Goal: Task Accomplishment & Management: Manage account settings

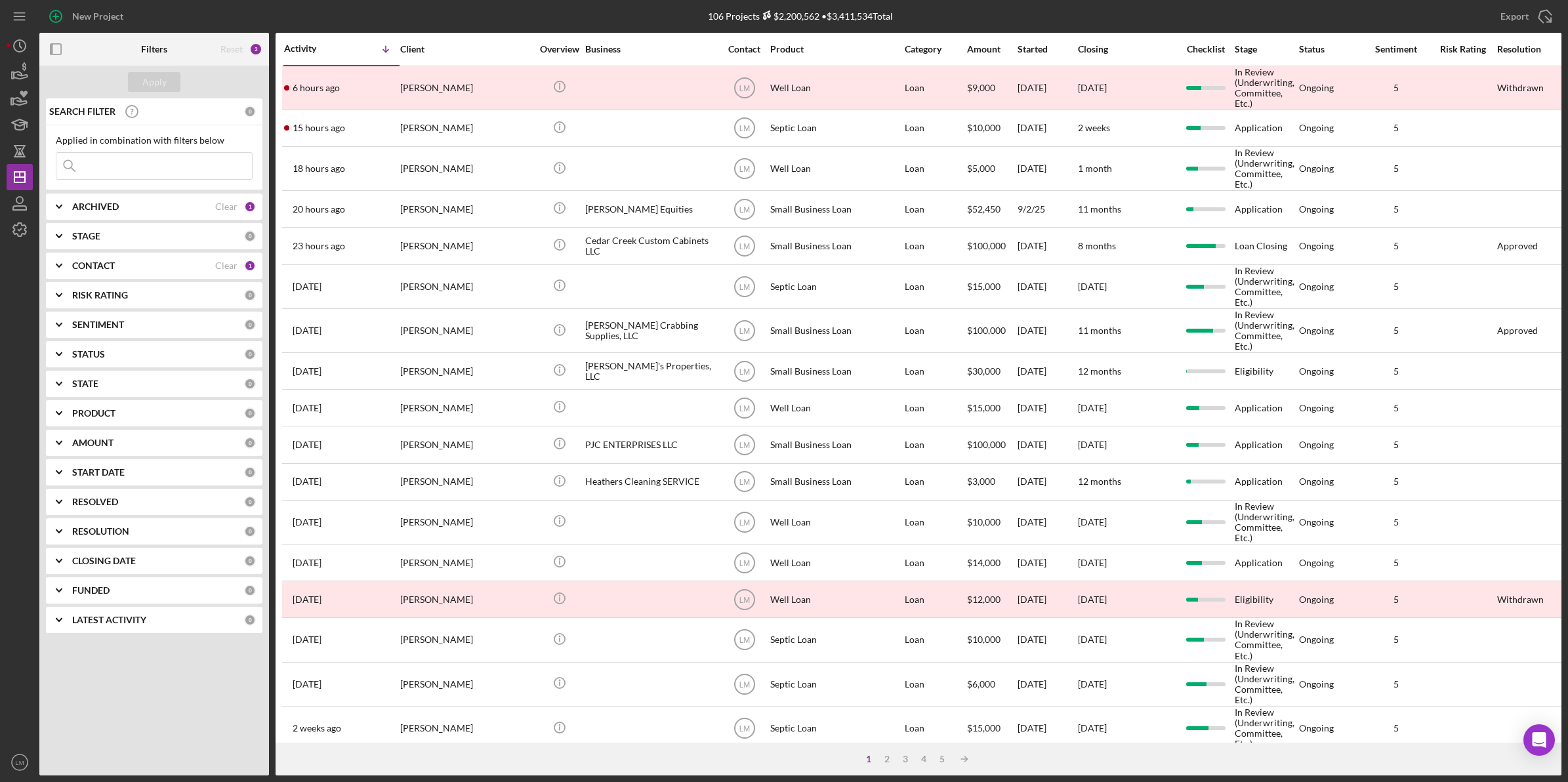
click at [218, 266] on div "Clear" at bounding box center [227, 266] width 22 height 10
click at [214, 173] on input at bounding box center [154, 165] width 195 height 26
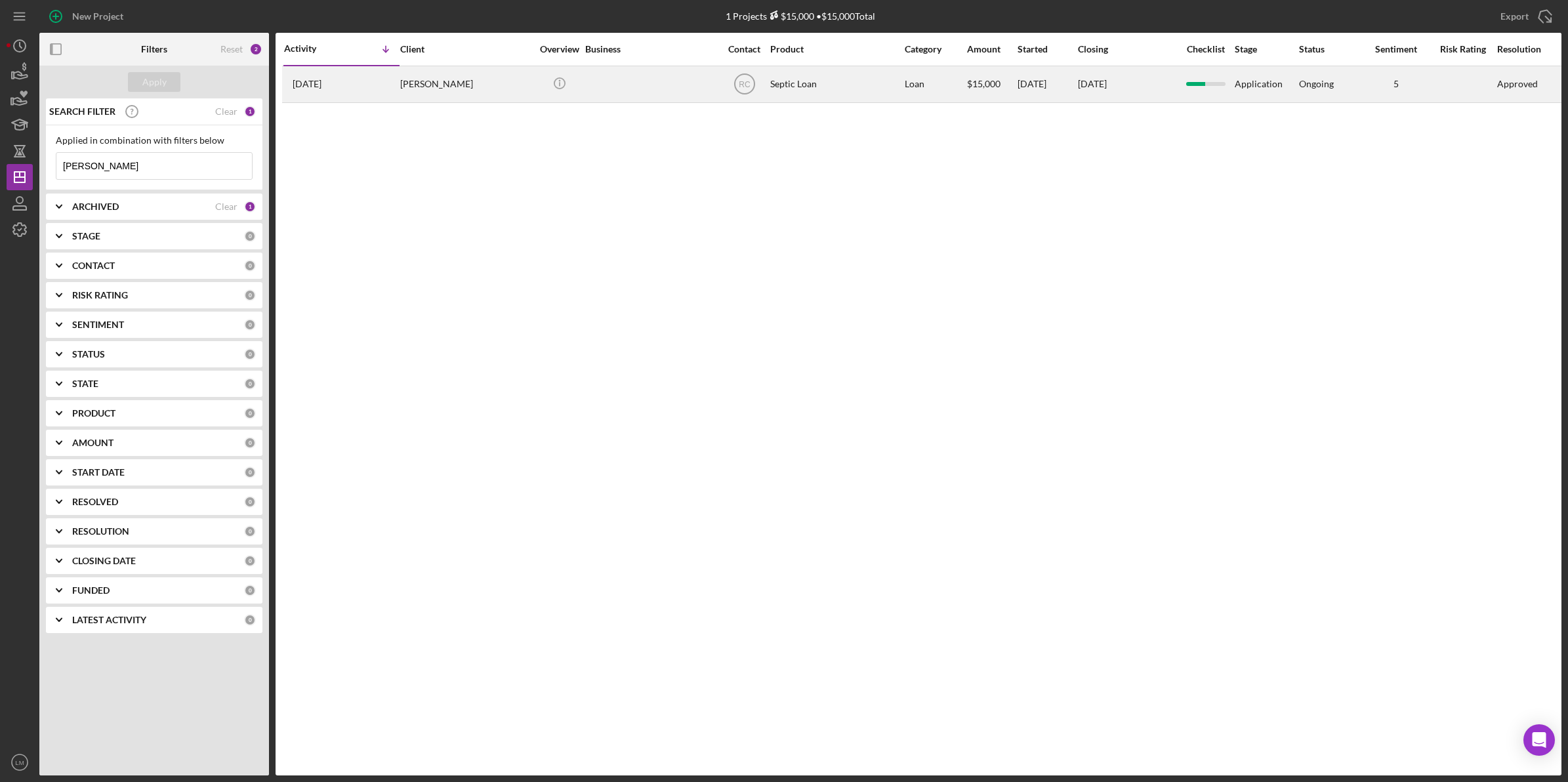
type input "[PERSON_NAME]"
click at [440, 84] on div "[PERSON_NAME]" at bounding box center [465, 84] width 131 height 35
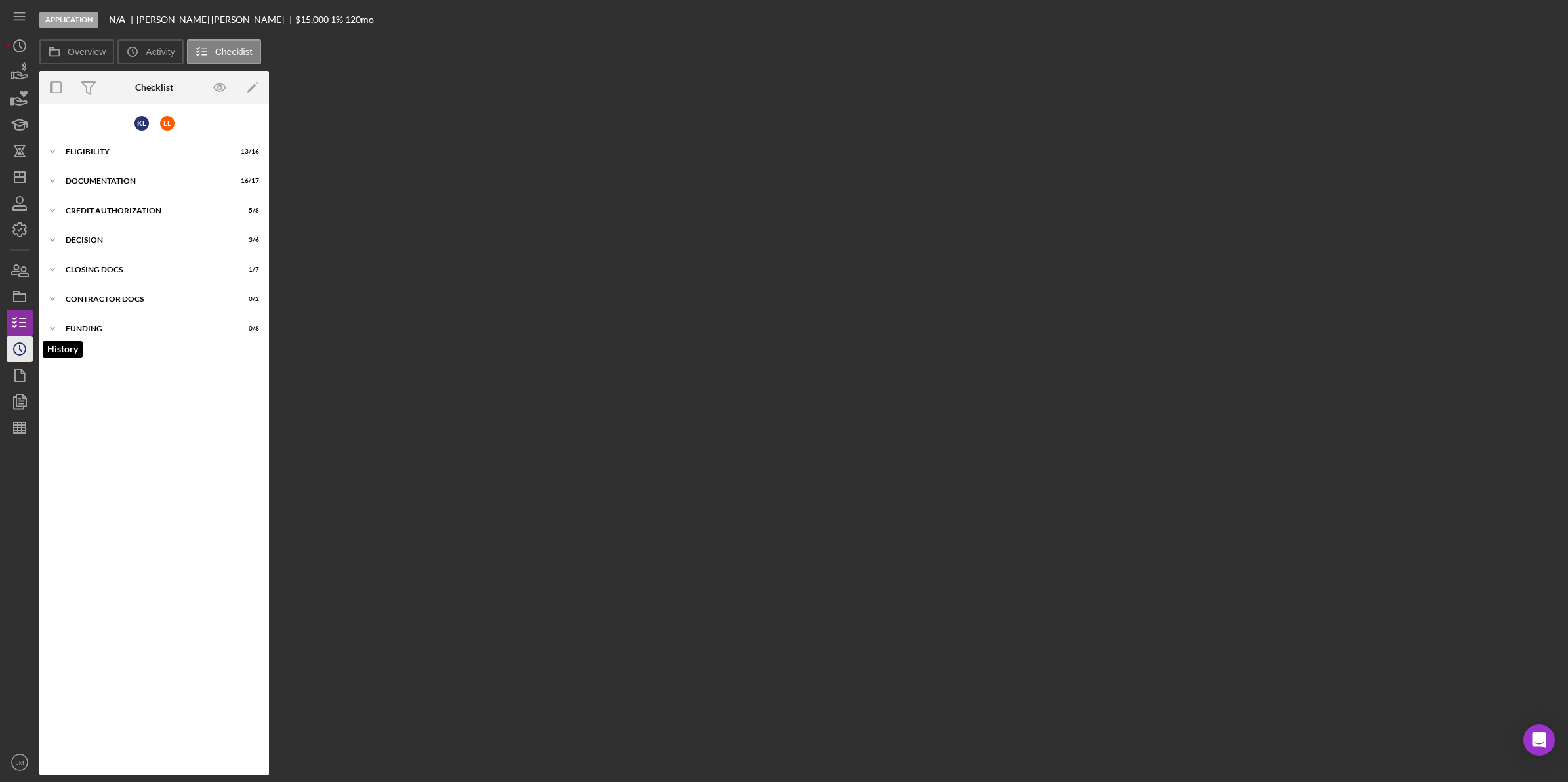
click at [25, 358] on icon "Icon/History" at bounding box center [19, 349] width 33 height 33
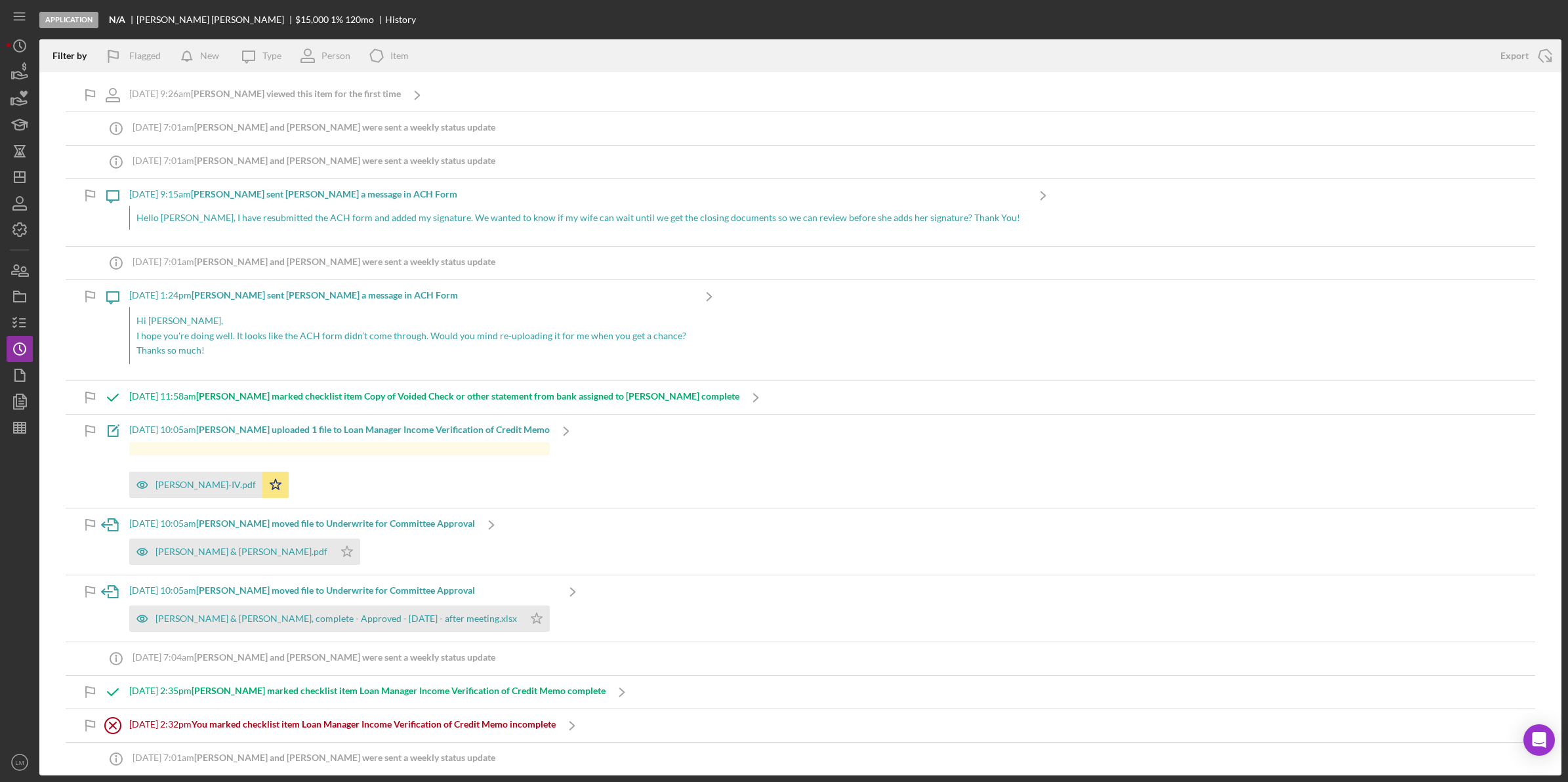
click at [283, 83] on div "[DATE] 9:26am [PERSON_NAME] viewed this item for the first time" at bounding box center [265, 95] width 272 height 33
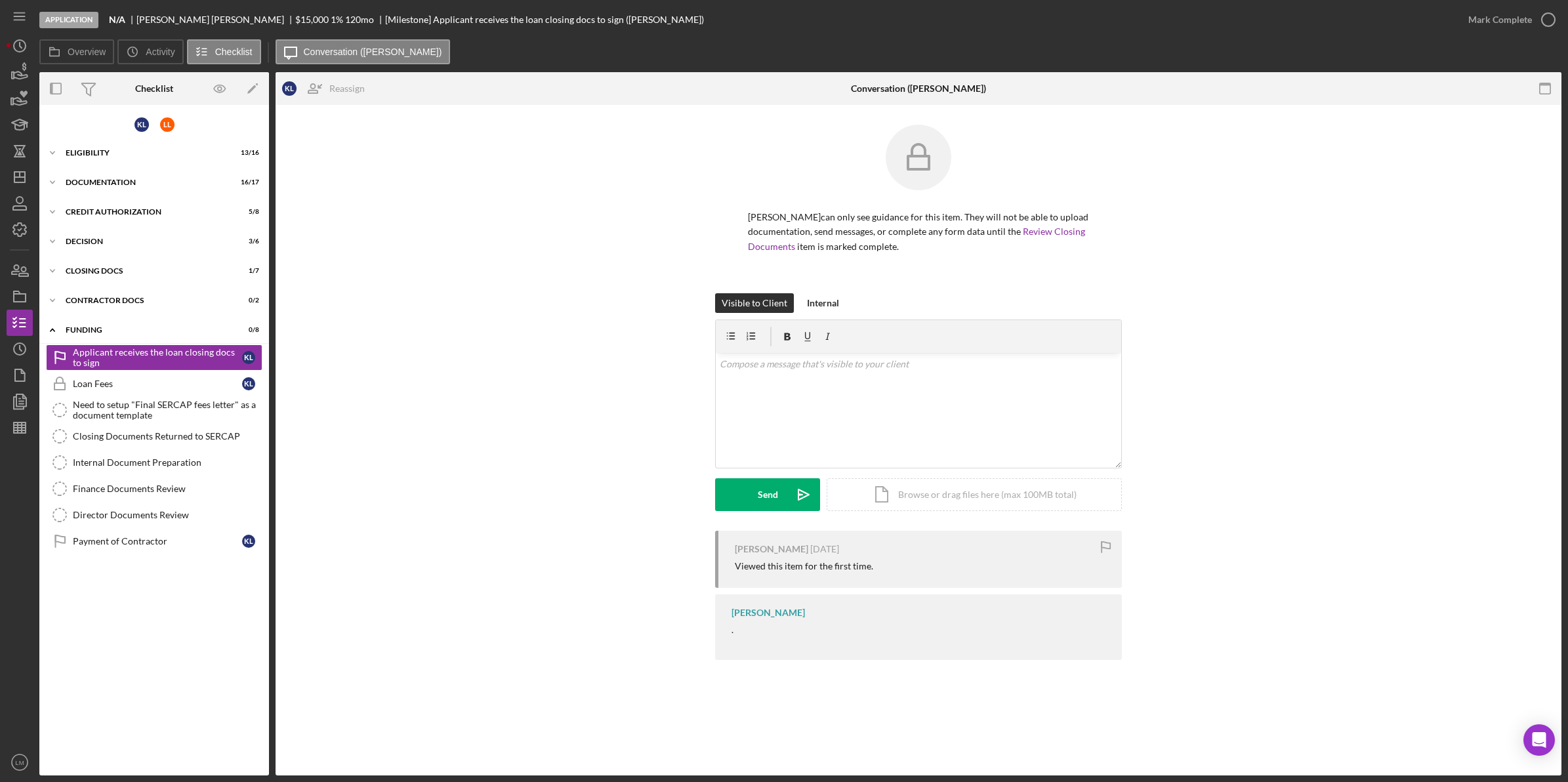
click at [1043, 32] on div "Application N/A [PERSON_NAME] $15,000 1 % 120 mo [Milestone] Applicant receives…" at bounding box center [747, 19] width 1415 height 39
click at [135, 296] on div "Contractor Docs" at bounding box center [159, 300] width 187 height 8
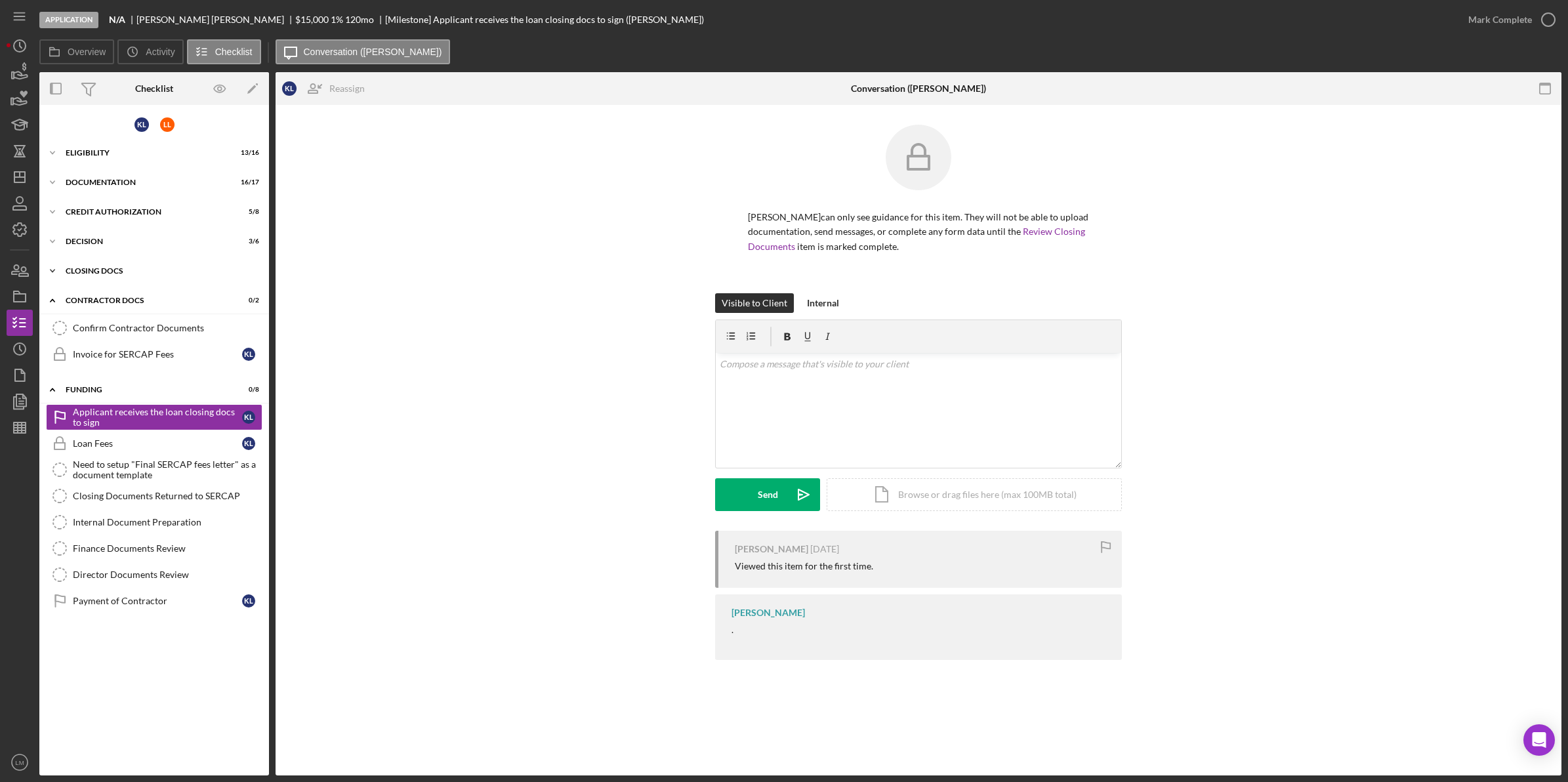
click at [167, 267] on div "CLOSING DOCS" at bounding box center [159, 271] width 187 height 8
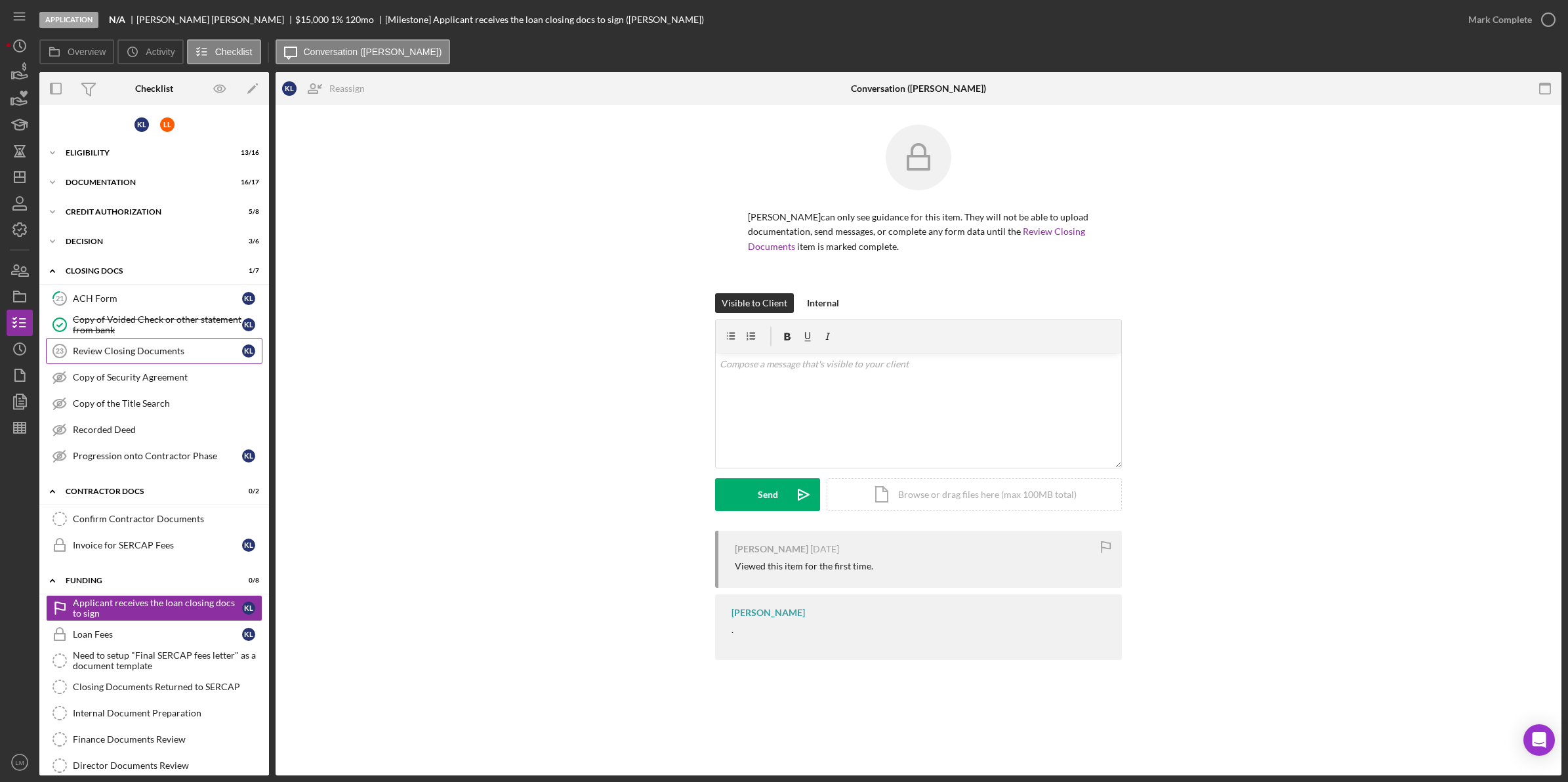
click at [172, 352] on div "Review Closing Documents" at bounding box center [157, 351] width 170 height 10
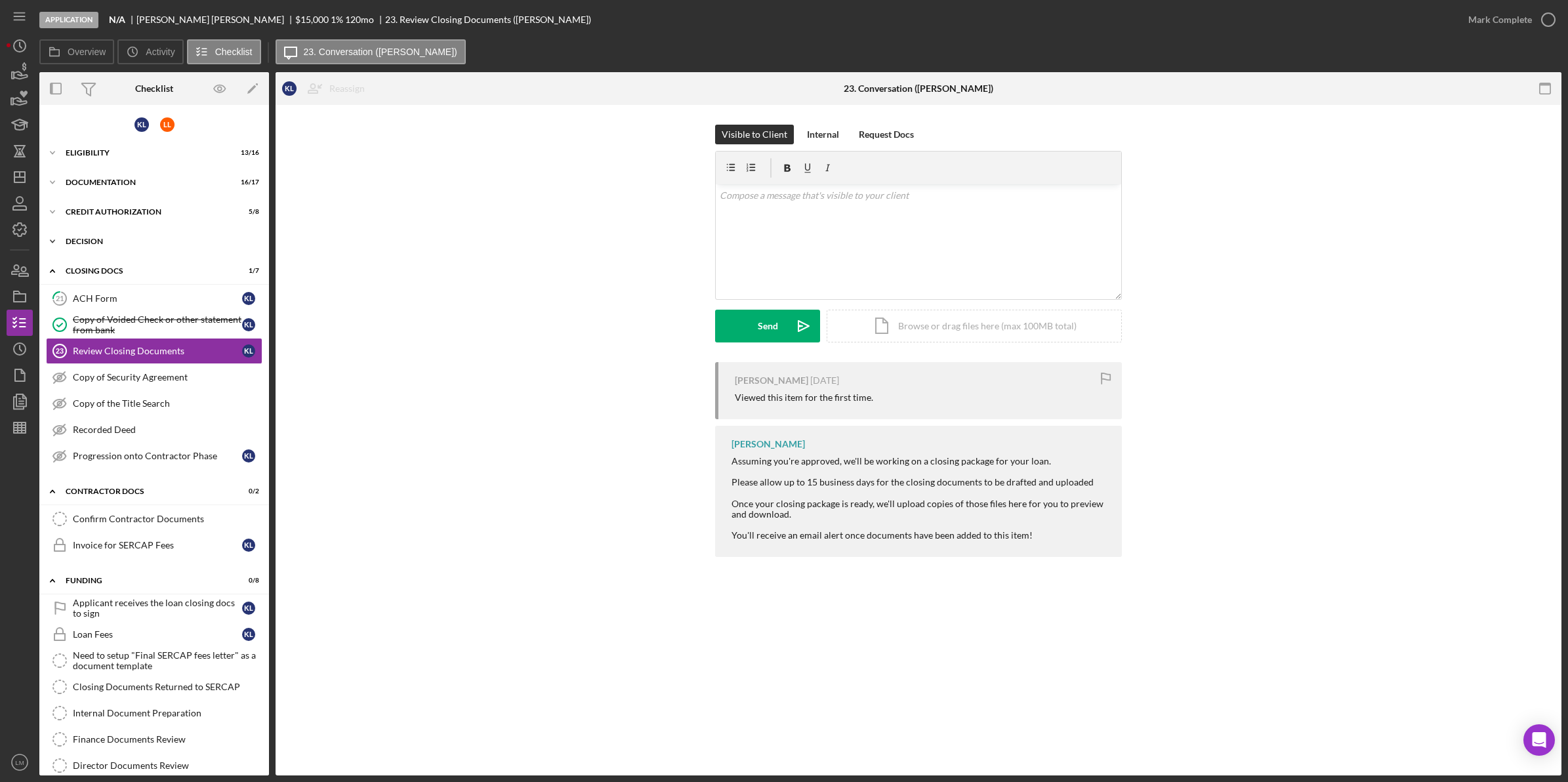
click at [151, 238] on div "Decision" at bounding box center [159, 241] width 187 height 8
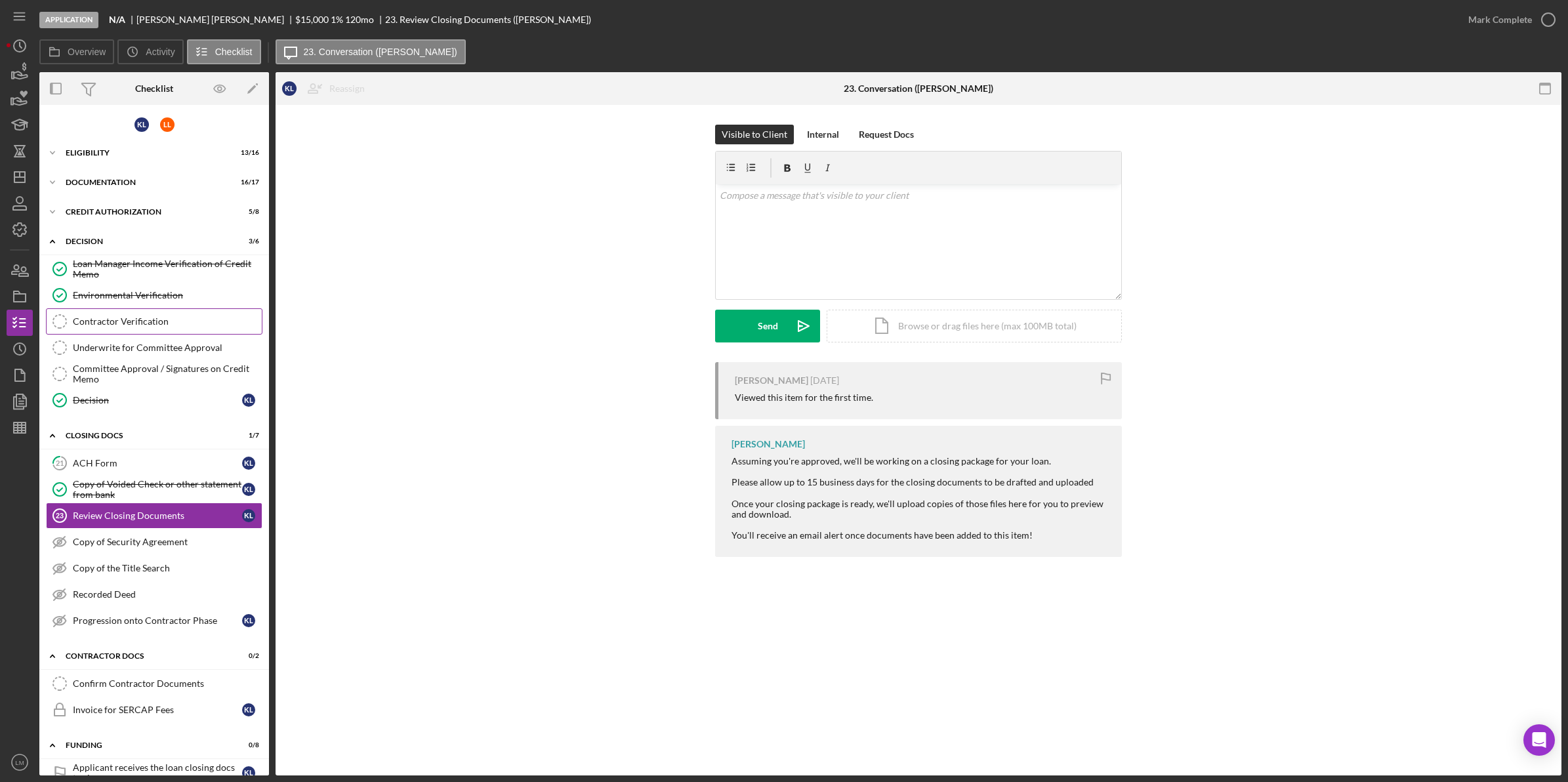
click at [155, 319] on div "Contractor Verification" at bounding box center [167, 321] width 189 height 10
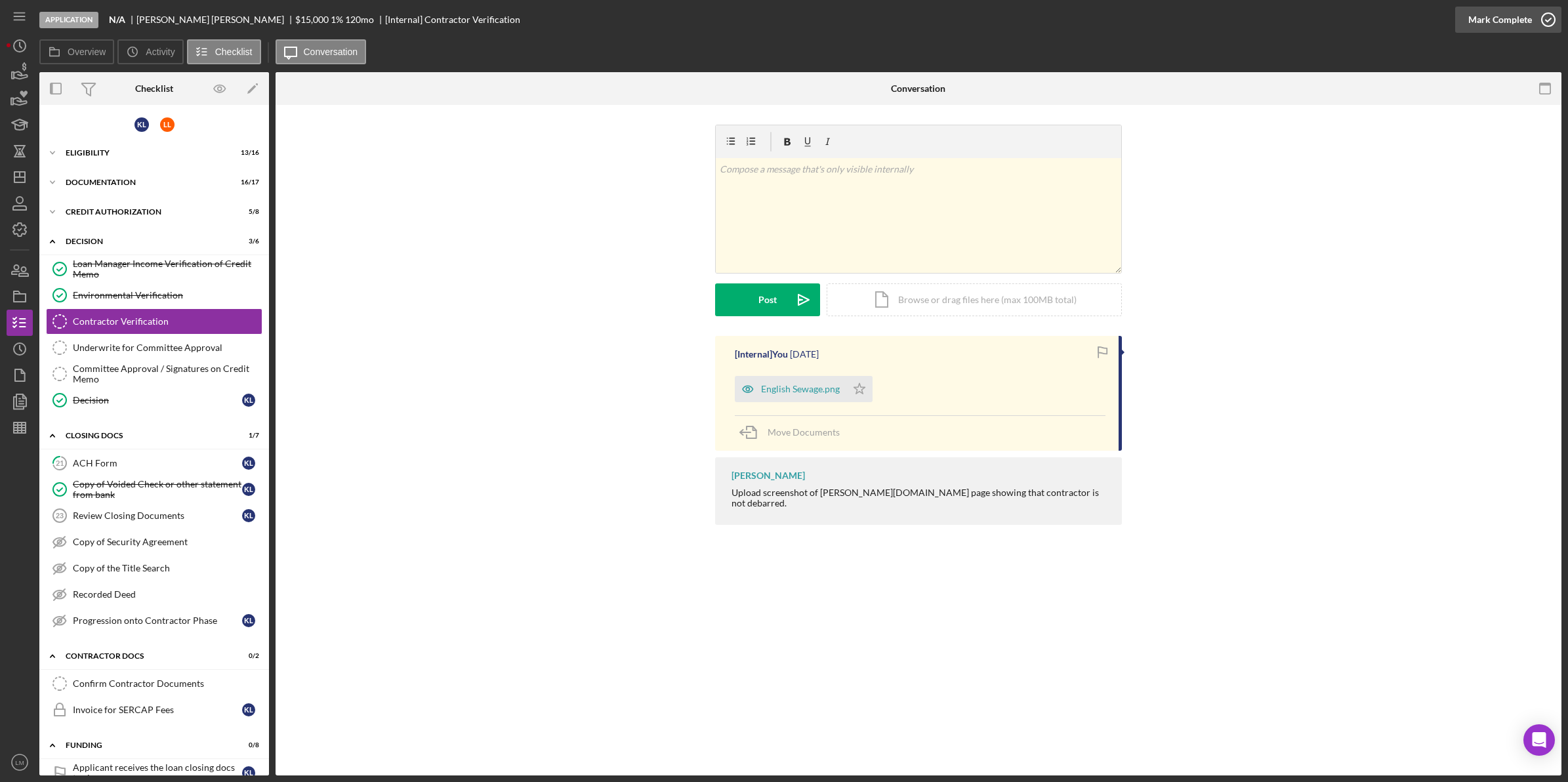
click at [1504, 28] on div "Mark Complete" at bounding box center [1500, 19] width 64 height 26
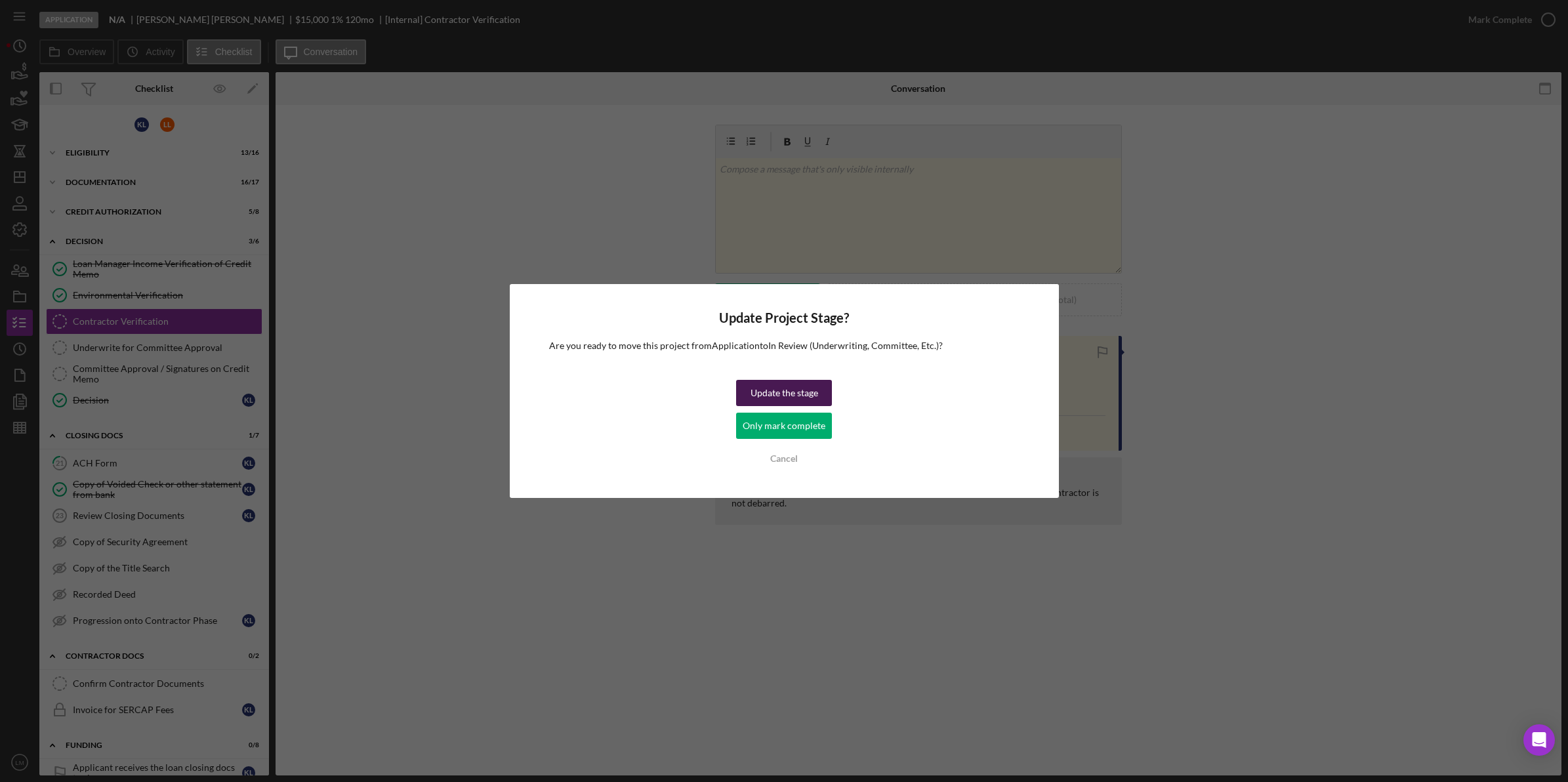
click at [778, 390] on div "Update the stage" at bounding box center [784, 392] width 67 height 26
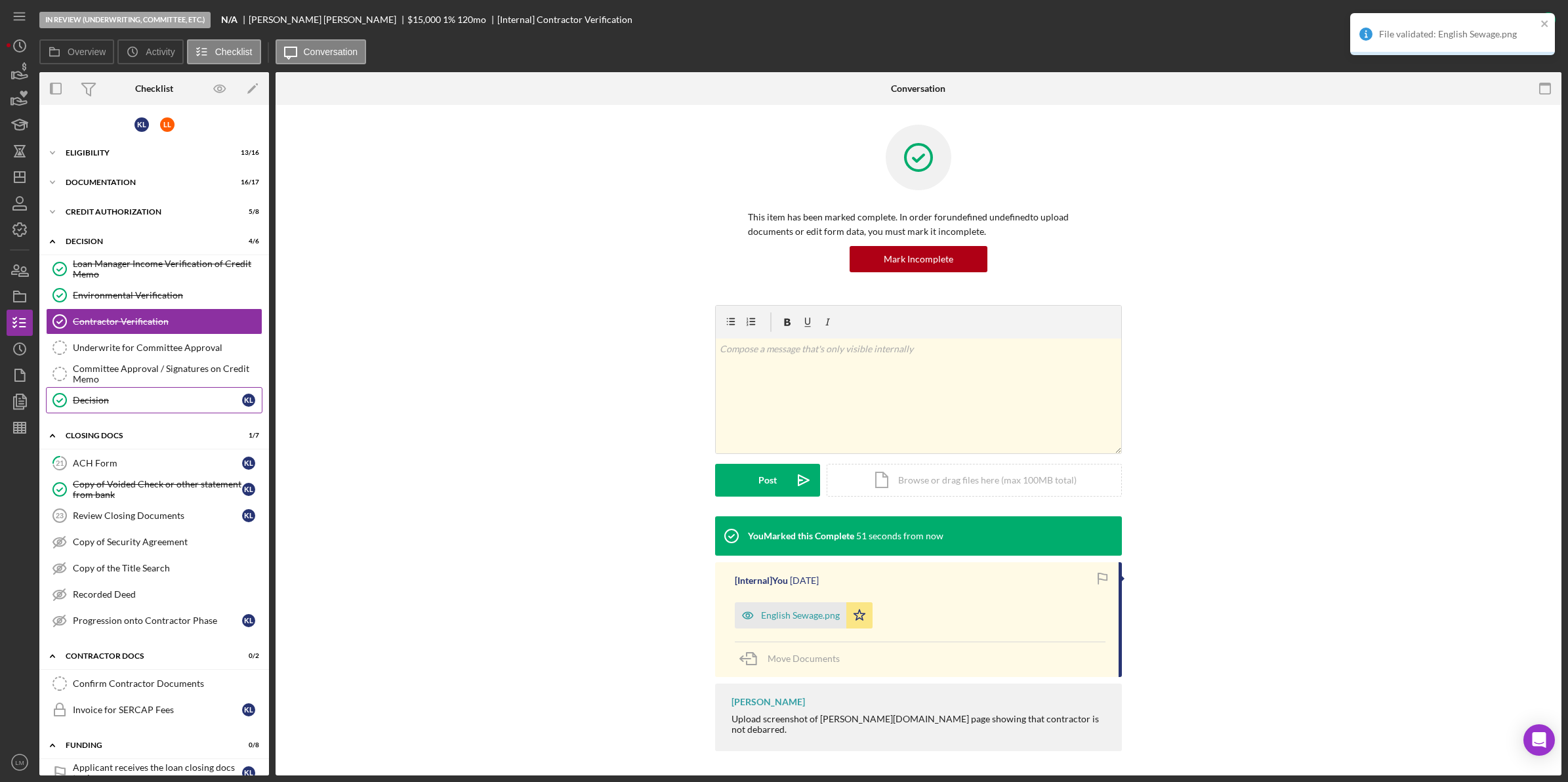
click at [175, 392] on link "Decision Decision K L" at bounding box center [154, 400] width 216 height 26
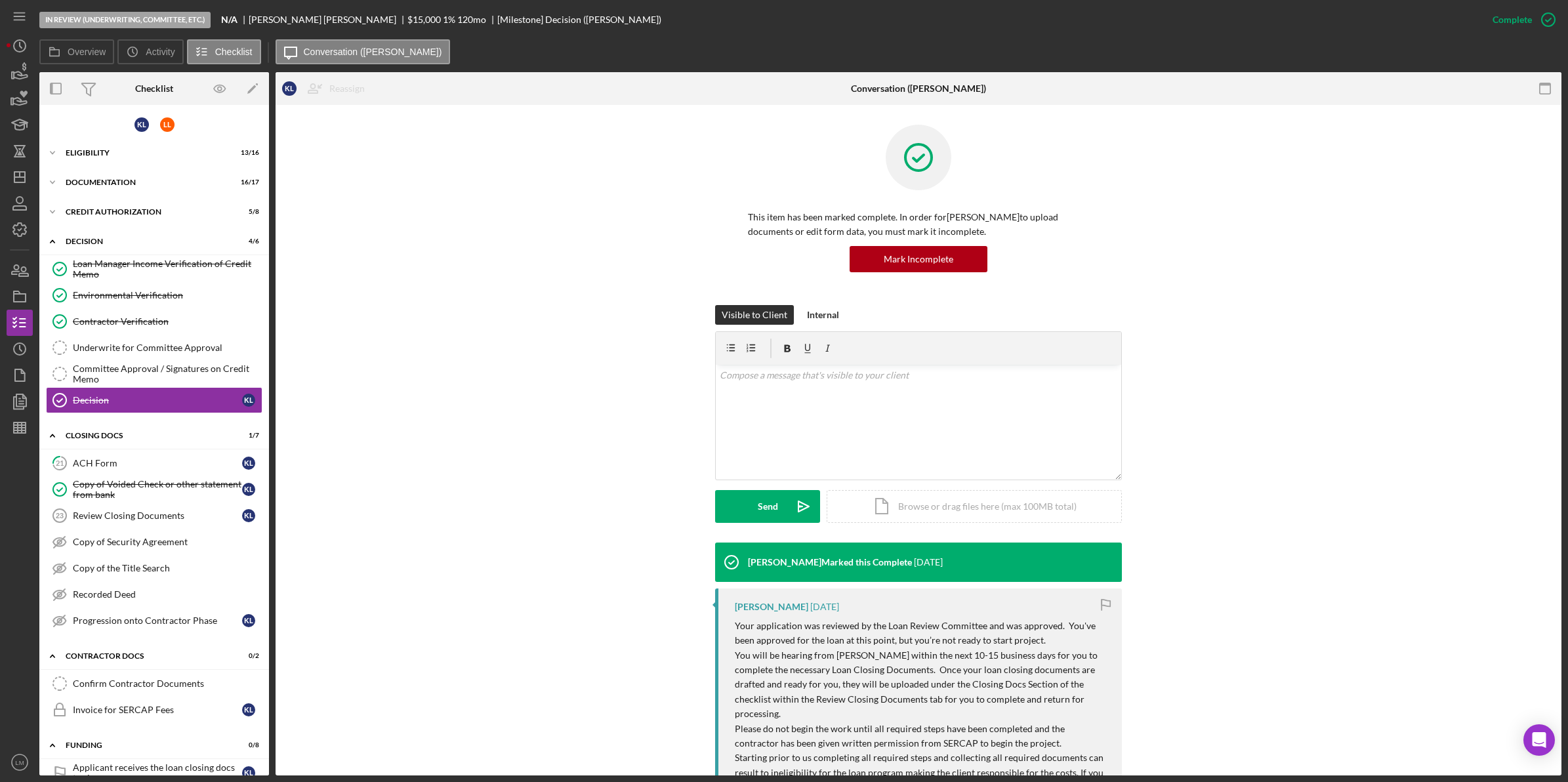
scroll to position [230, 0]
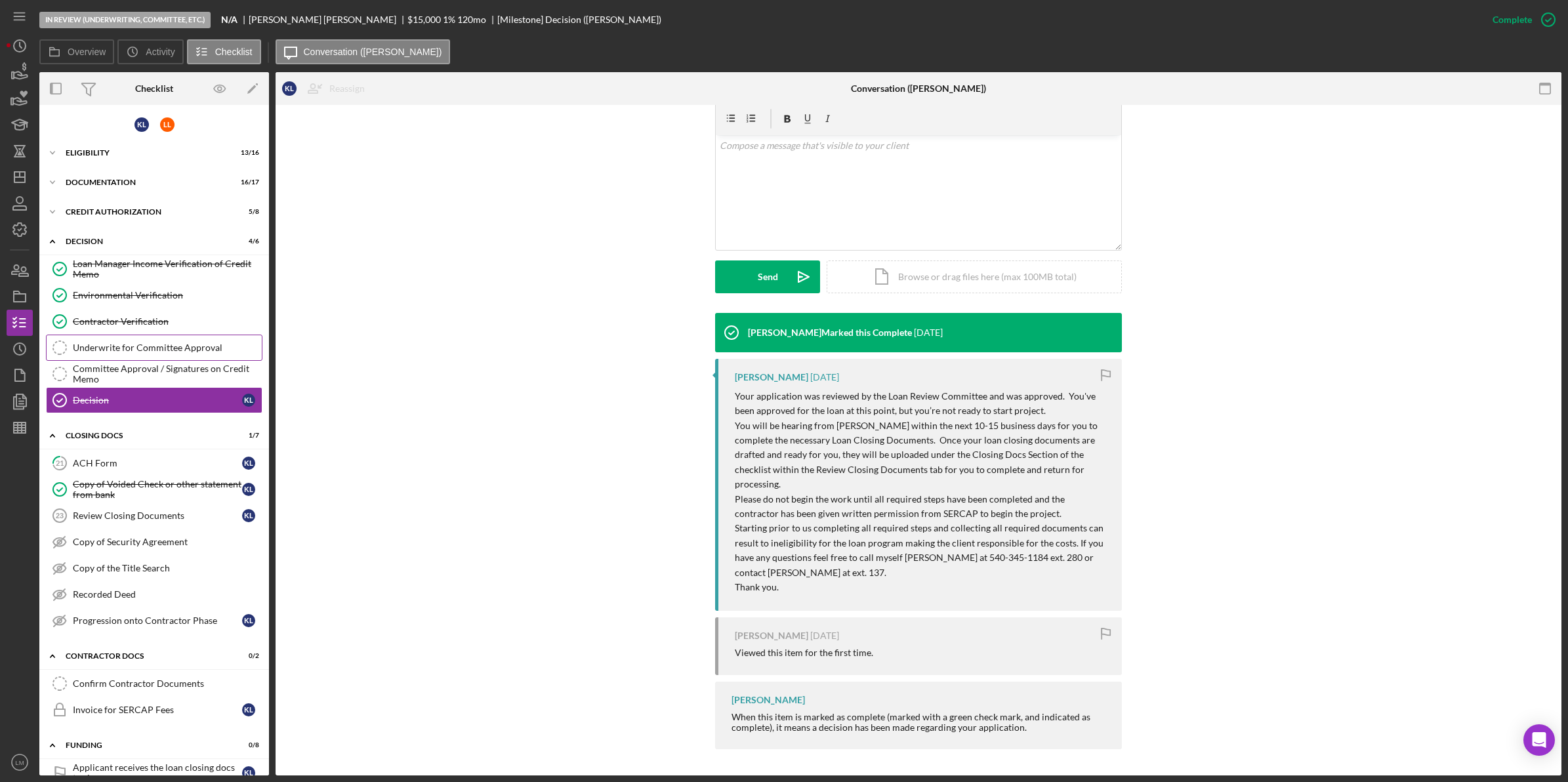
click at [136, 348] on div "Underwrite for Committee Approval" at bounding box center [167, 347] width 189 height 10
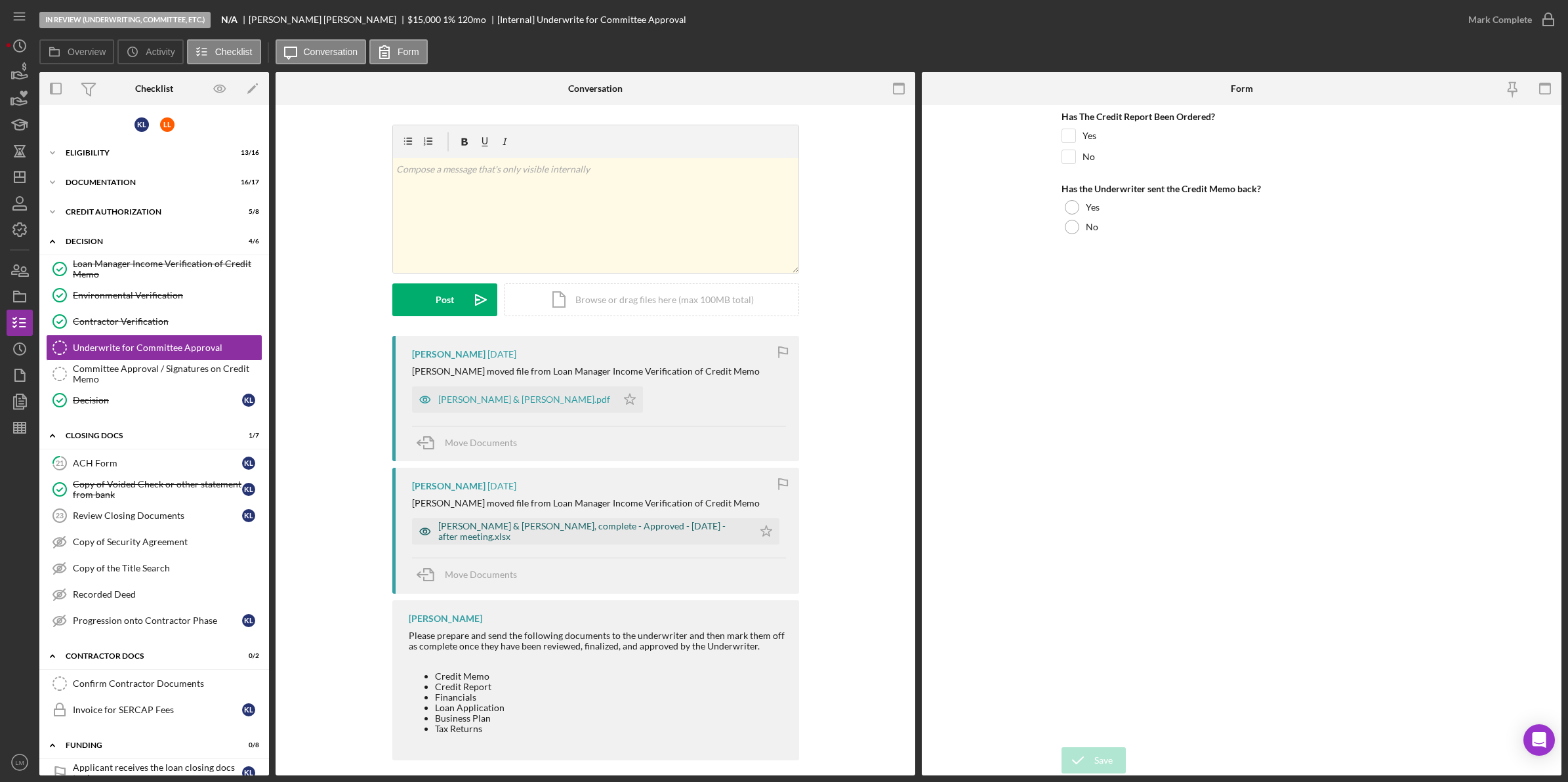
click at [590, 536] on div "[PERSON_NAME] & [PERSON_NAME], complete - Approved - [DATE] - after meeting.xlsx" at bounding box center [592, 531] width 308 height 21
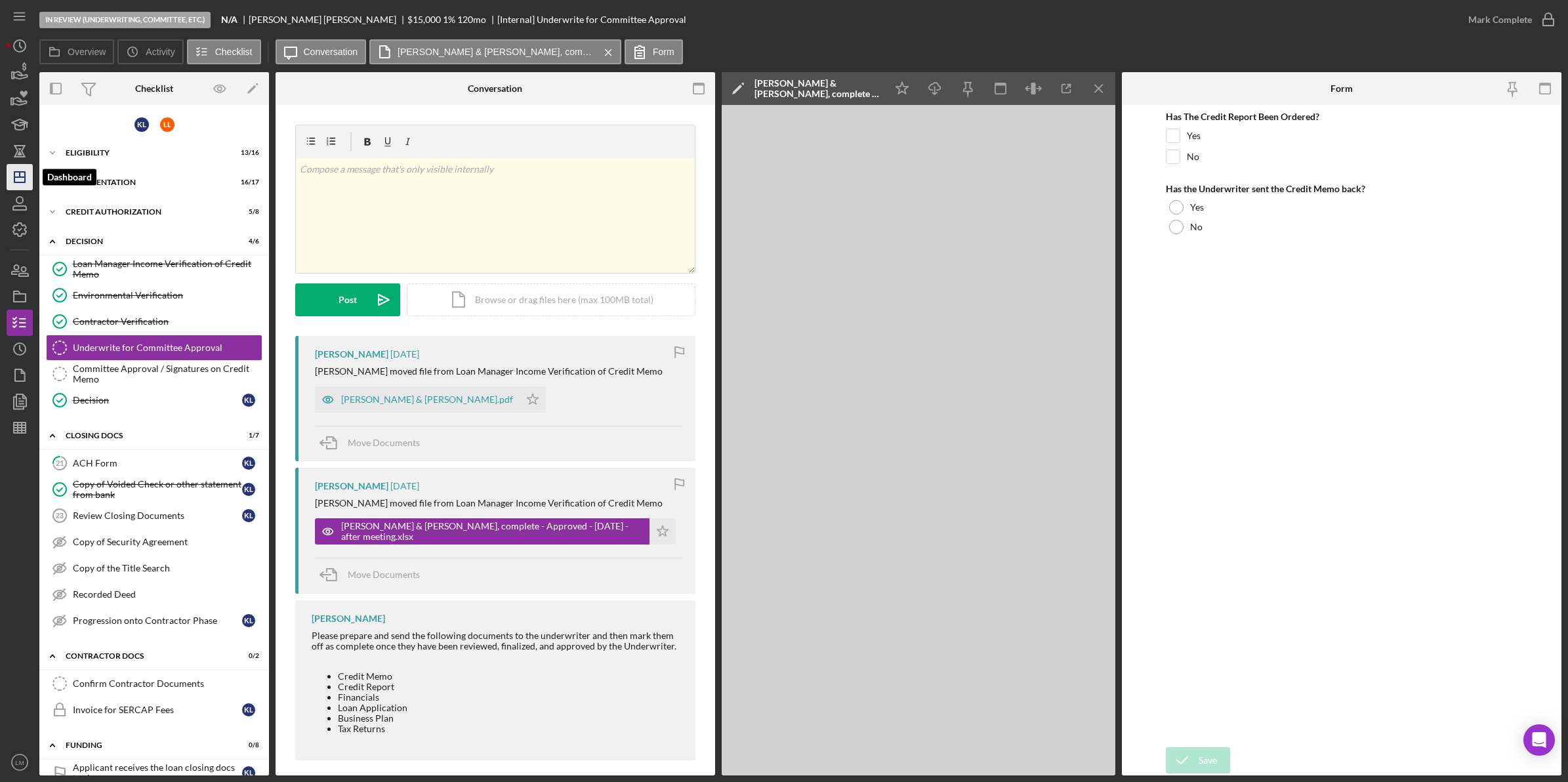
click at [20, 168] on icon "Icon/Dashboard" at bounding box center [19, 177] width 33 height 33
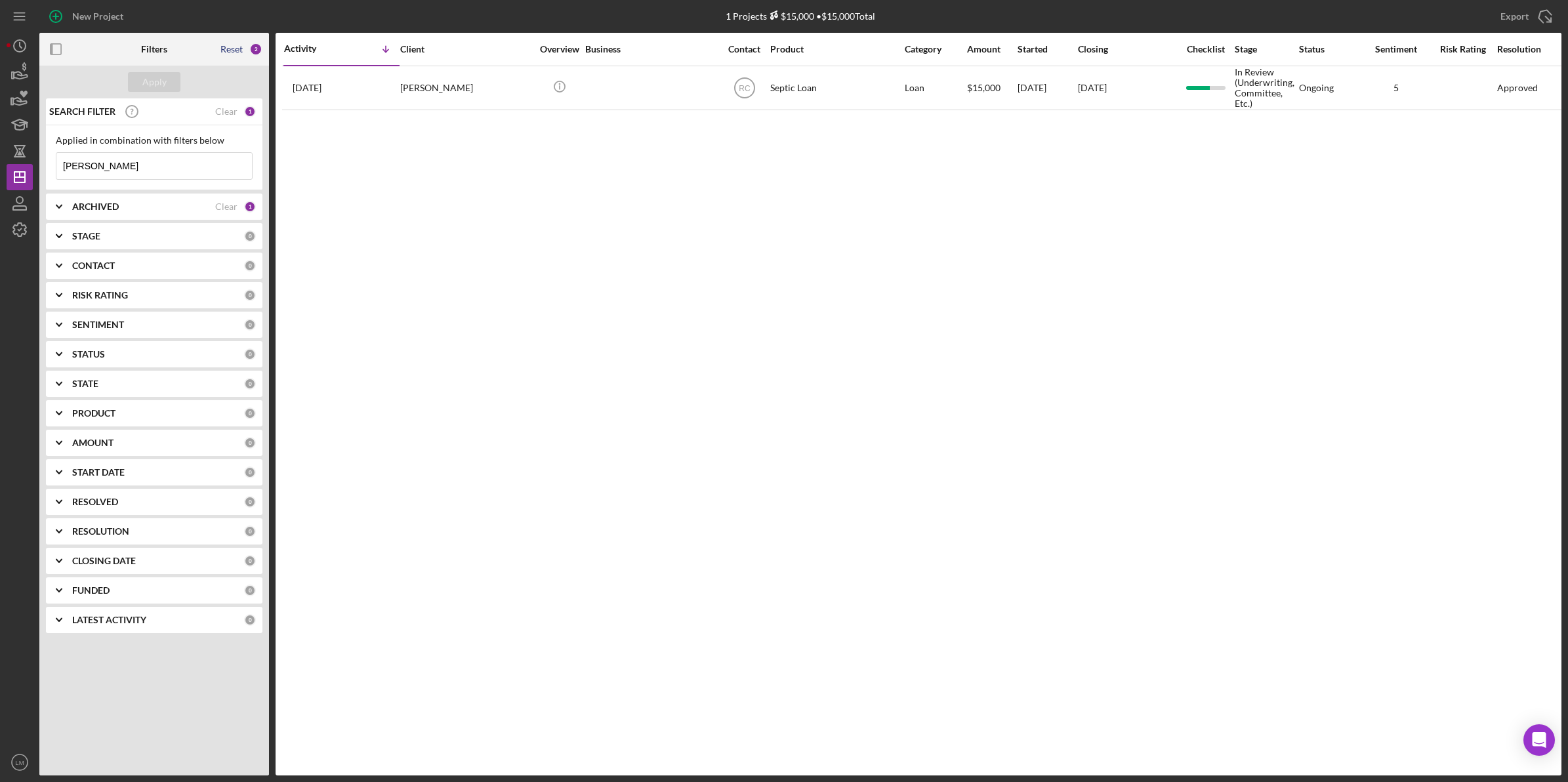
click at [230, 46] on div "Reset" at bounding box center [232, 49] width 22 height 10
click at [153, 85] on div "Apply" at bounding box center [154, 81] width 24 height 20
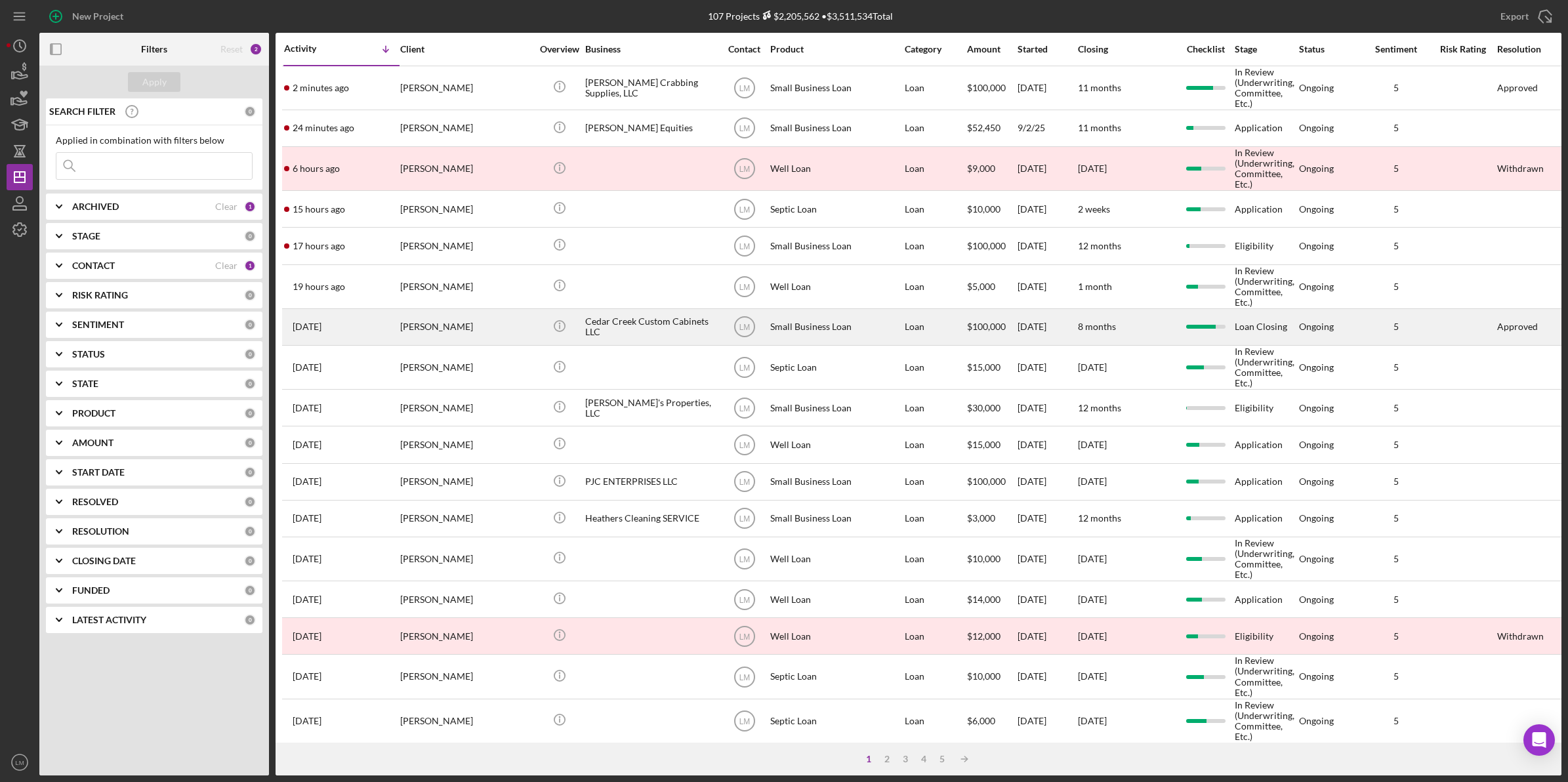
click at [466, 336] on div "[PERSON_NAME]" at bounding box center [465, 327] width 131 height 35
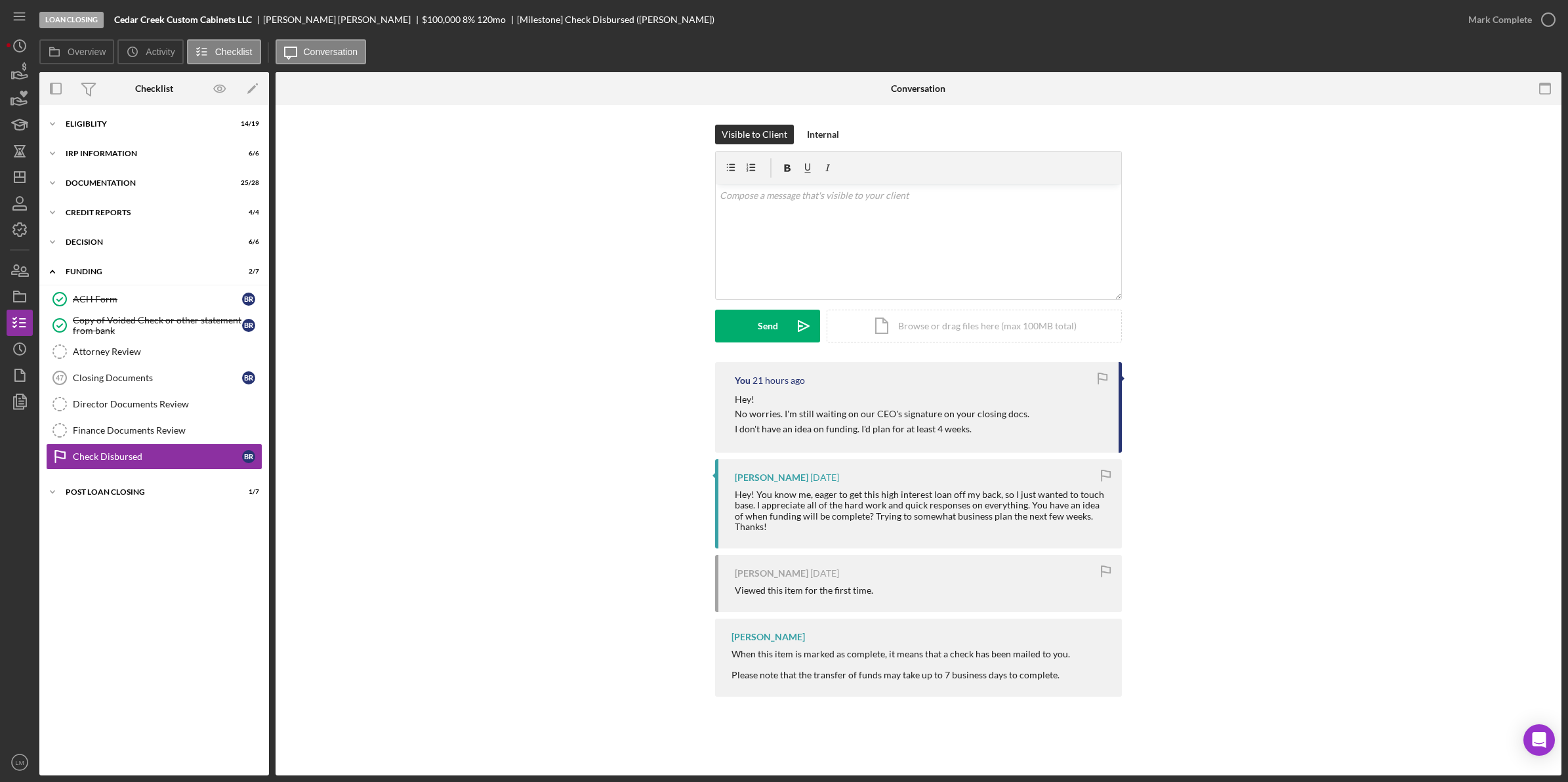
click at [116, 258] on div "Icon/Expander Eligiblity 14 / 19 Icon/Expander IRP Information 6 / 6 Icon/Expan…" at bounding box center [154, 441] width 229 height 658
click at [133, 244] on div "Decision" at bounding box center [159, 242] width 187 height 8
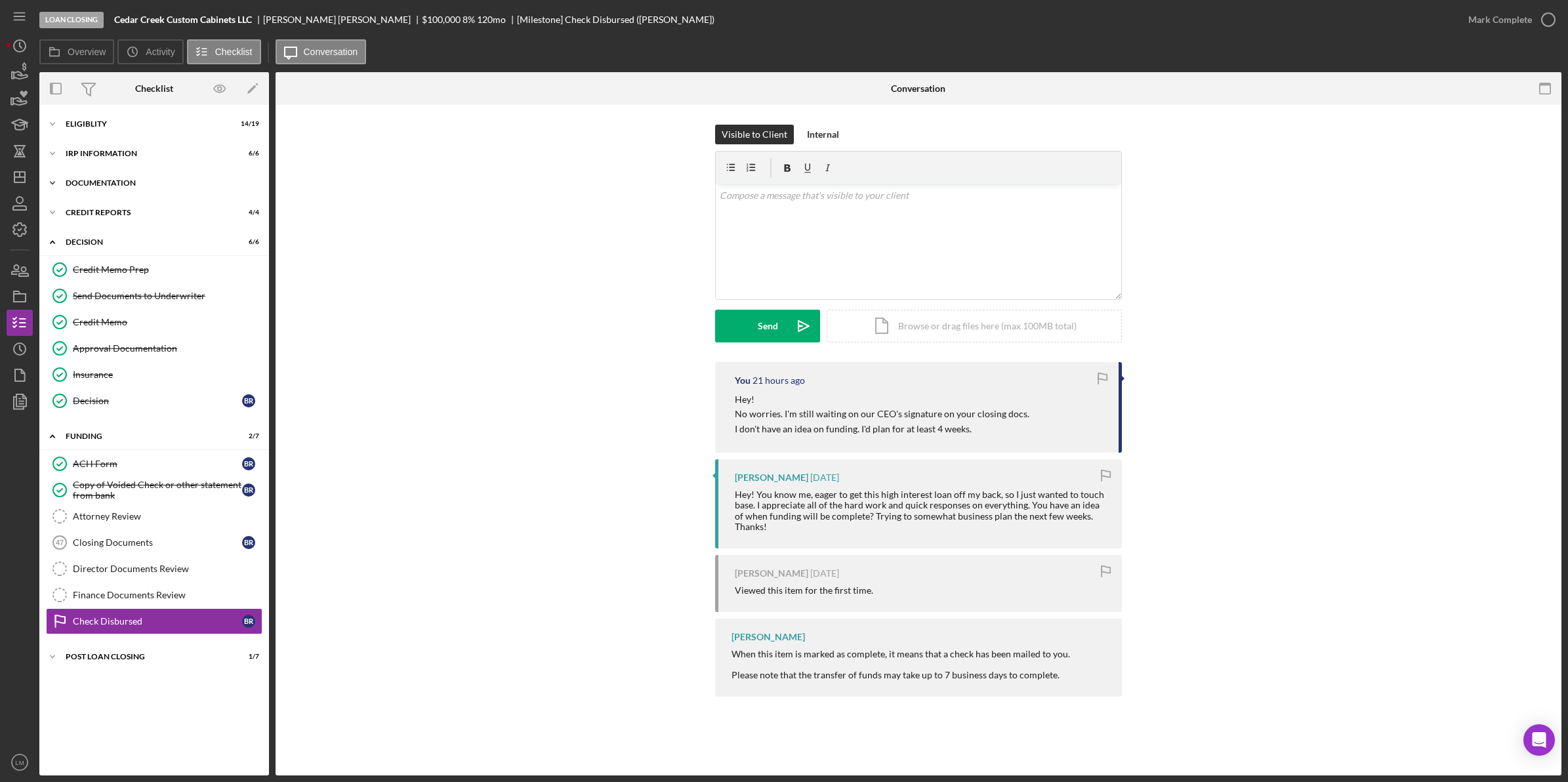
click at [178, 176] on div "Icon/Expander Documentation 25 / 28" at bounding box center [154, 182] width 229 height 26
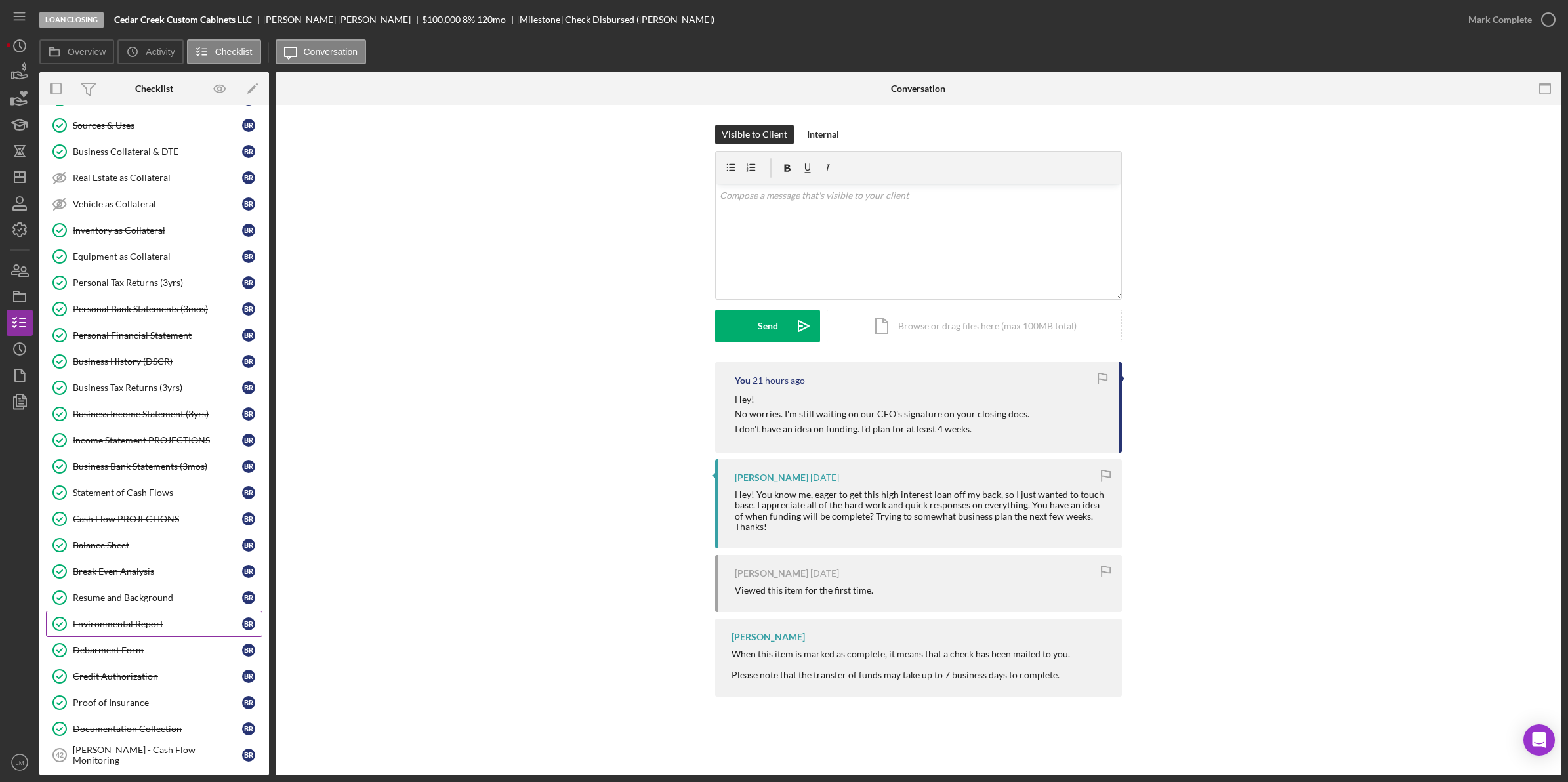
scroll to position [246, 0]
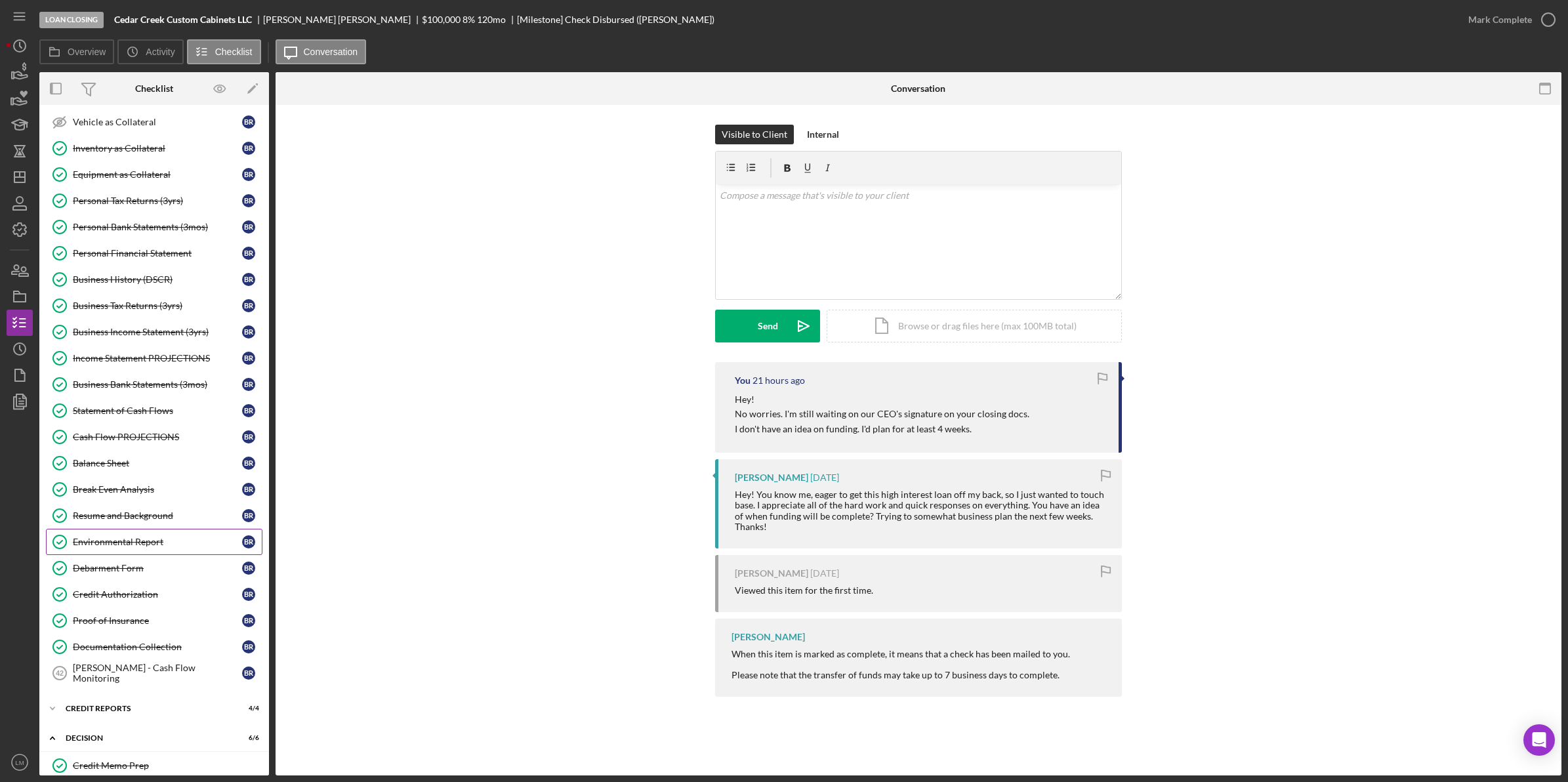
click at [163, 555] on link "Environmental Report Environmental Report B R" at bounding box center [154, 541] width 216 height 26
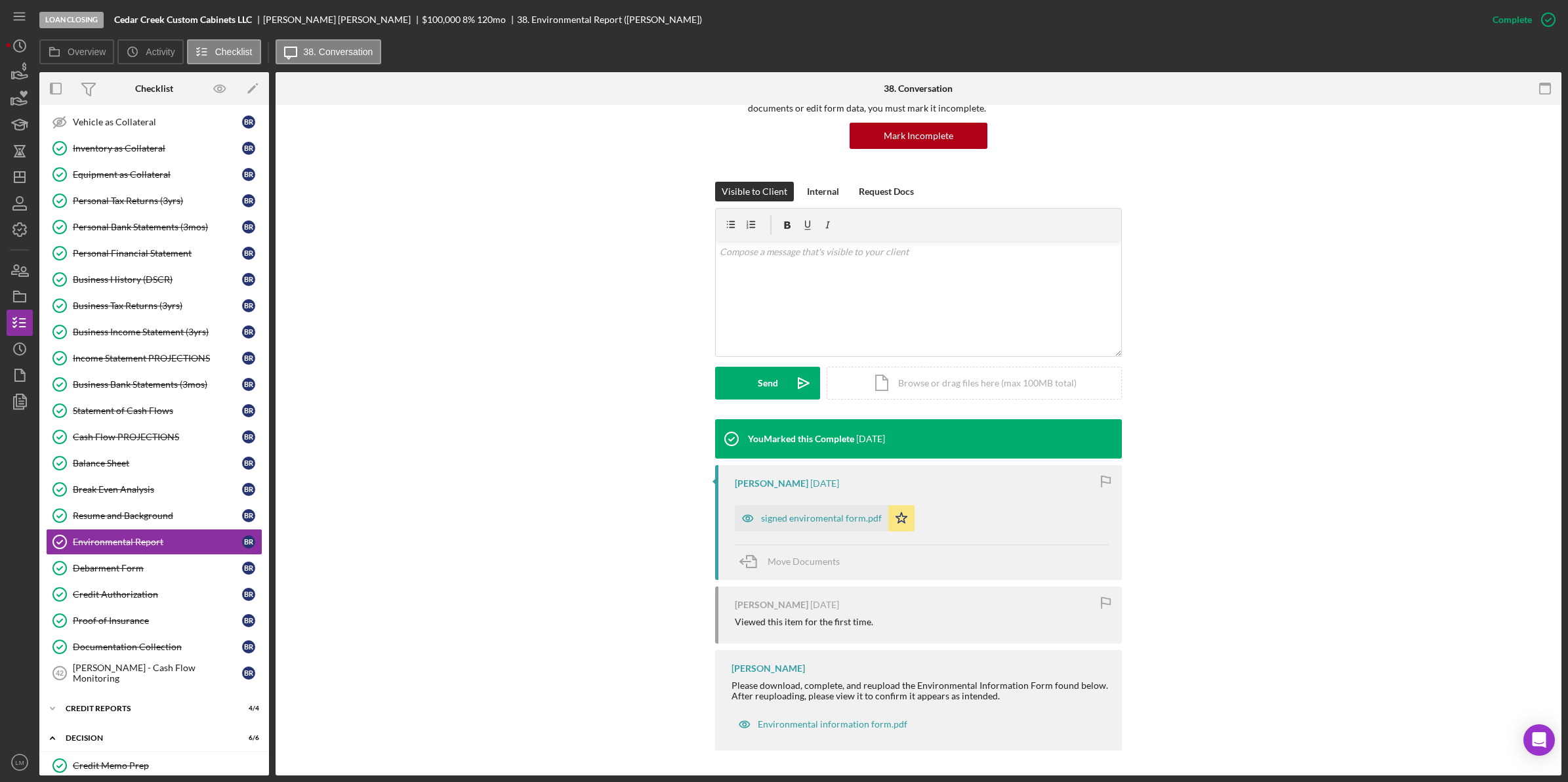
scroll to position [125, 0]
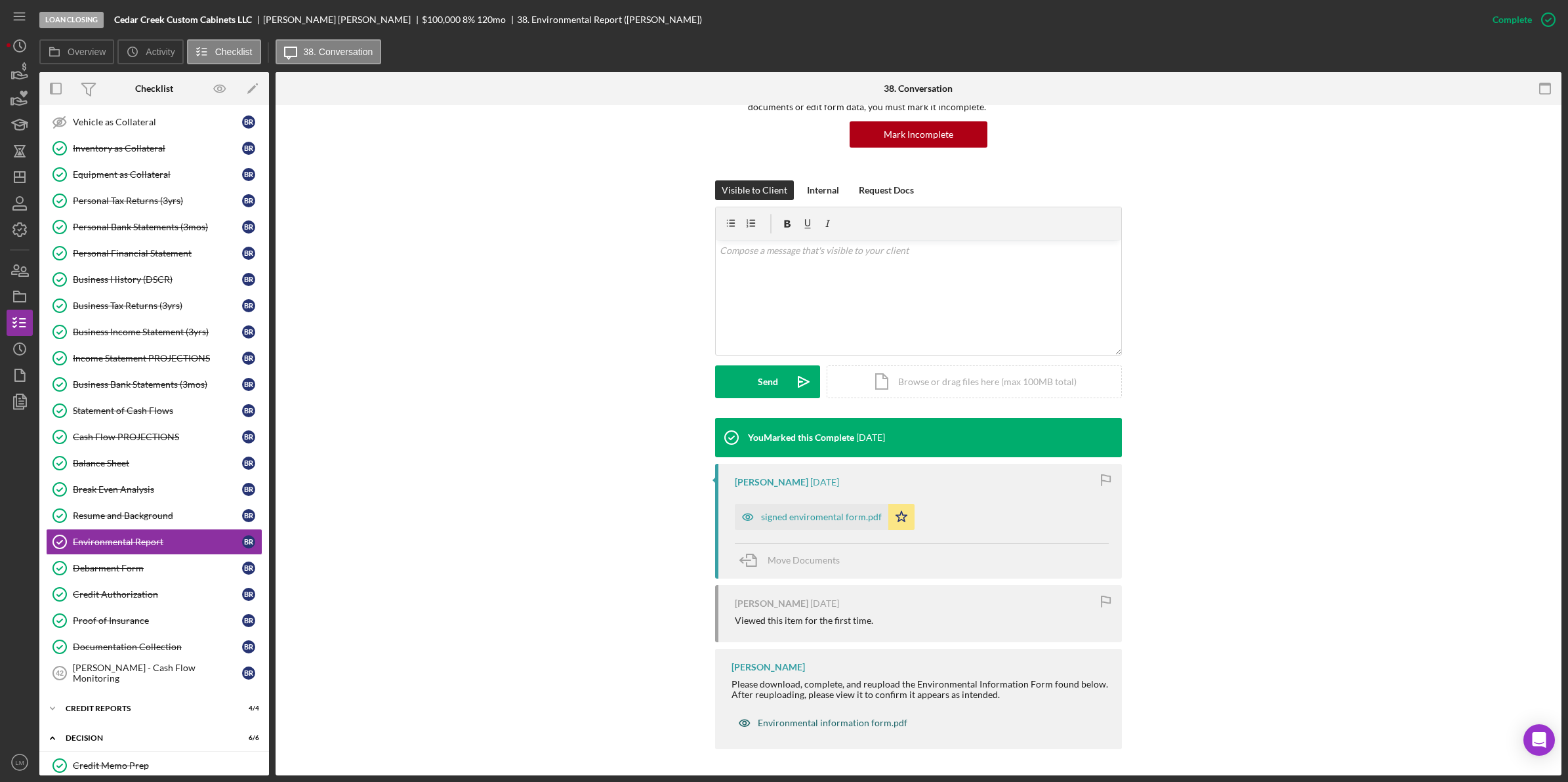
click at [888, 722] on div "Environmental information form.pdf" at bounding box center [832, 723] width 150 height 10
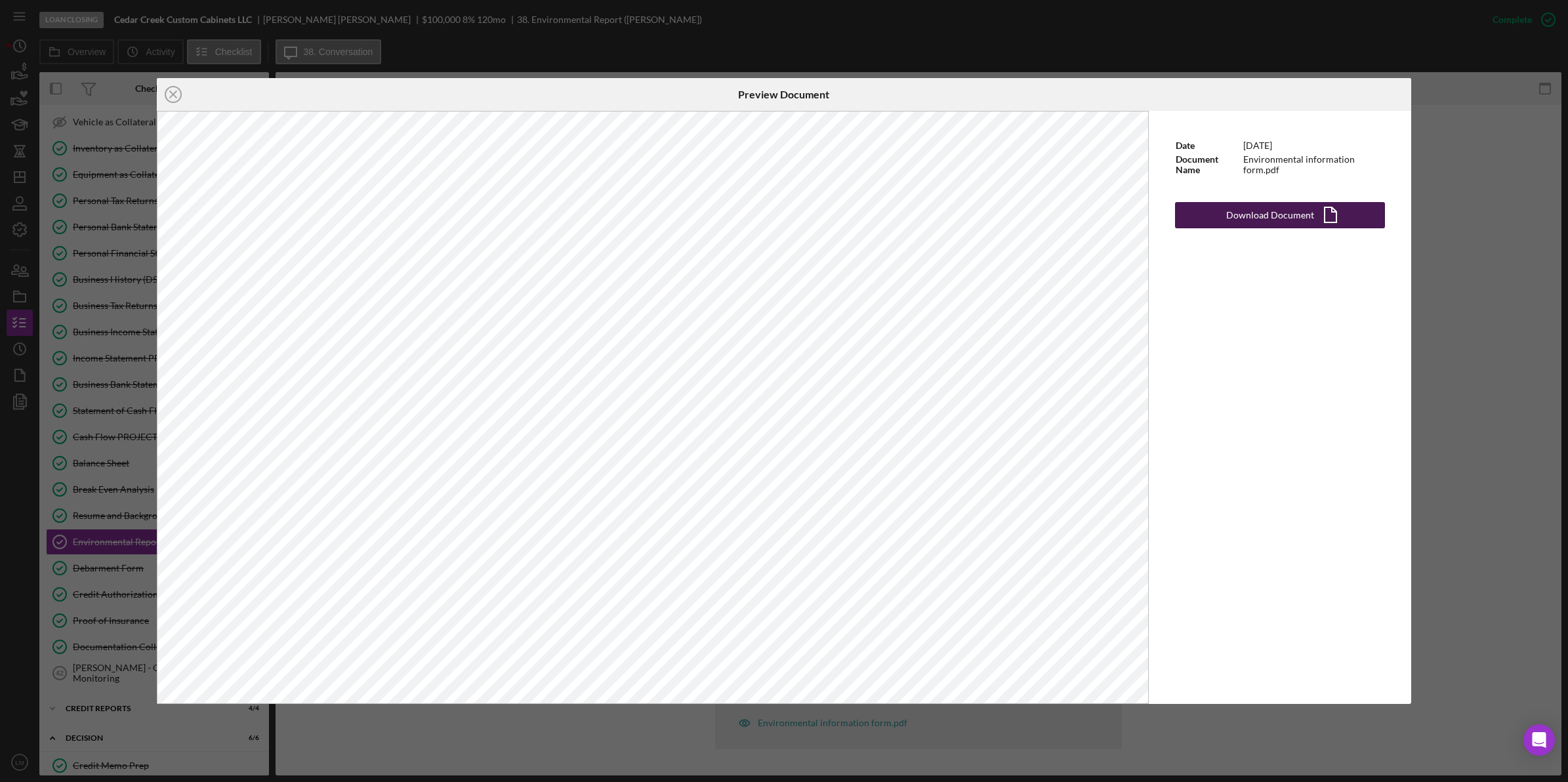
click at [1222, 223] on button "Download Document Icon/Document" at bounding box center [1280, 215] width 210 height 26
drag, startPoint x: 845, startPoint y: 54, endPoint x: 498, endPoint y: 96, distance: 349.5
click at [845, 54] on div "Icon/Close Preview Document Date [DATE] Document Name Environmental information…" at bounding box center [784, 391] width 1568 height 782
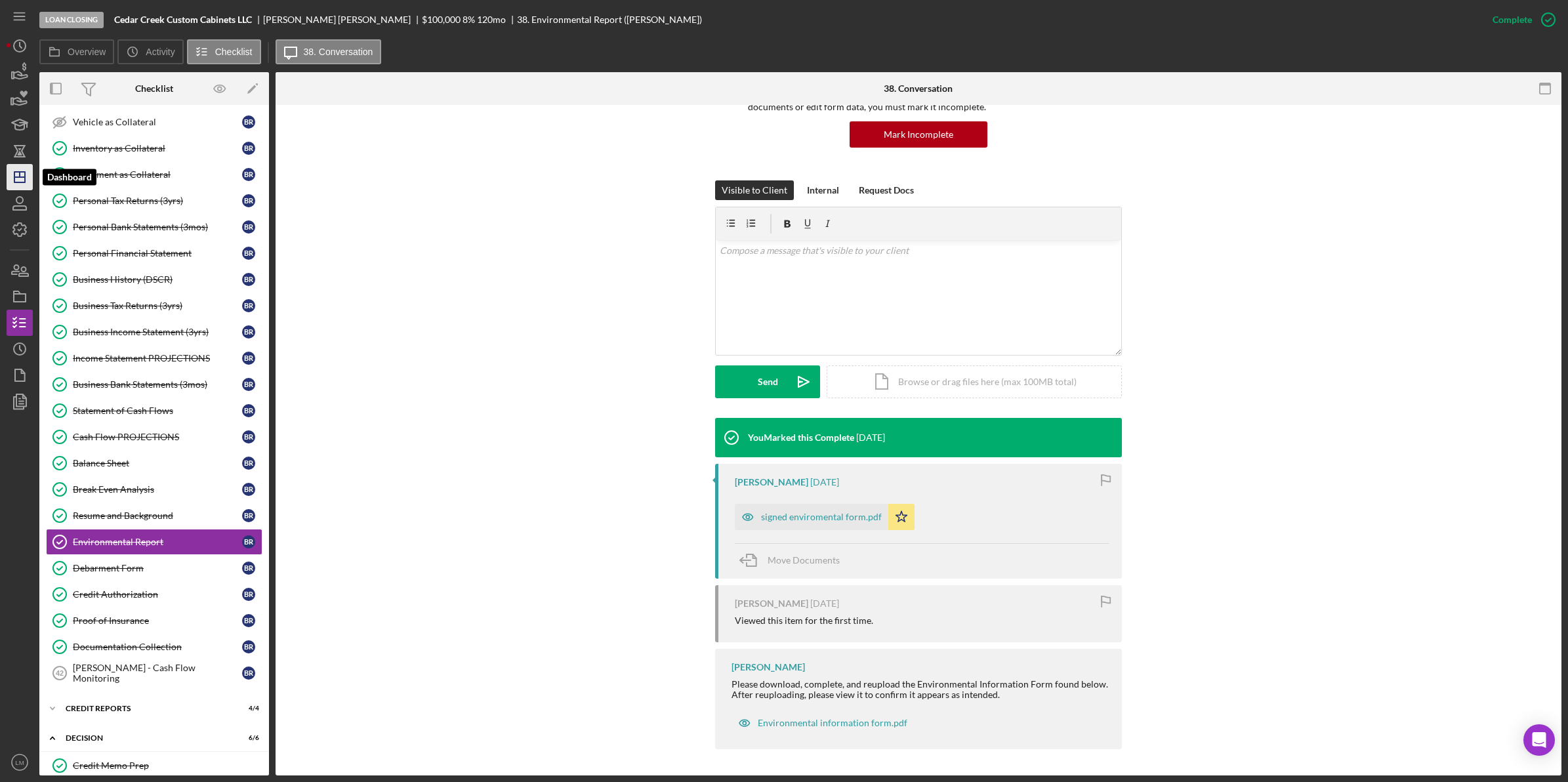
click at [14, 175] on polygon "button" at bounding box center [19, 177] width 10 height 10
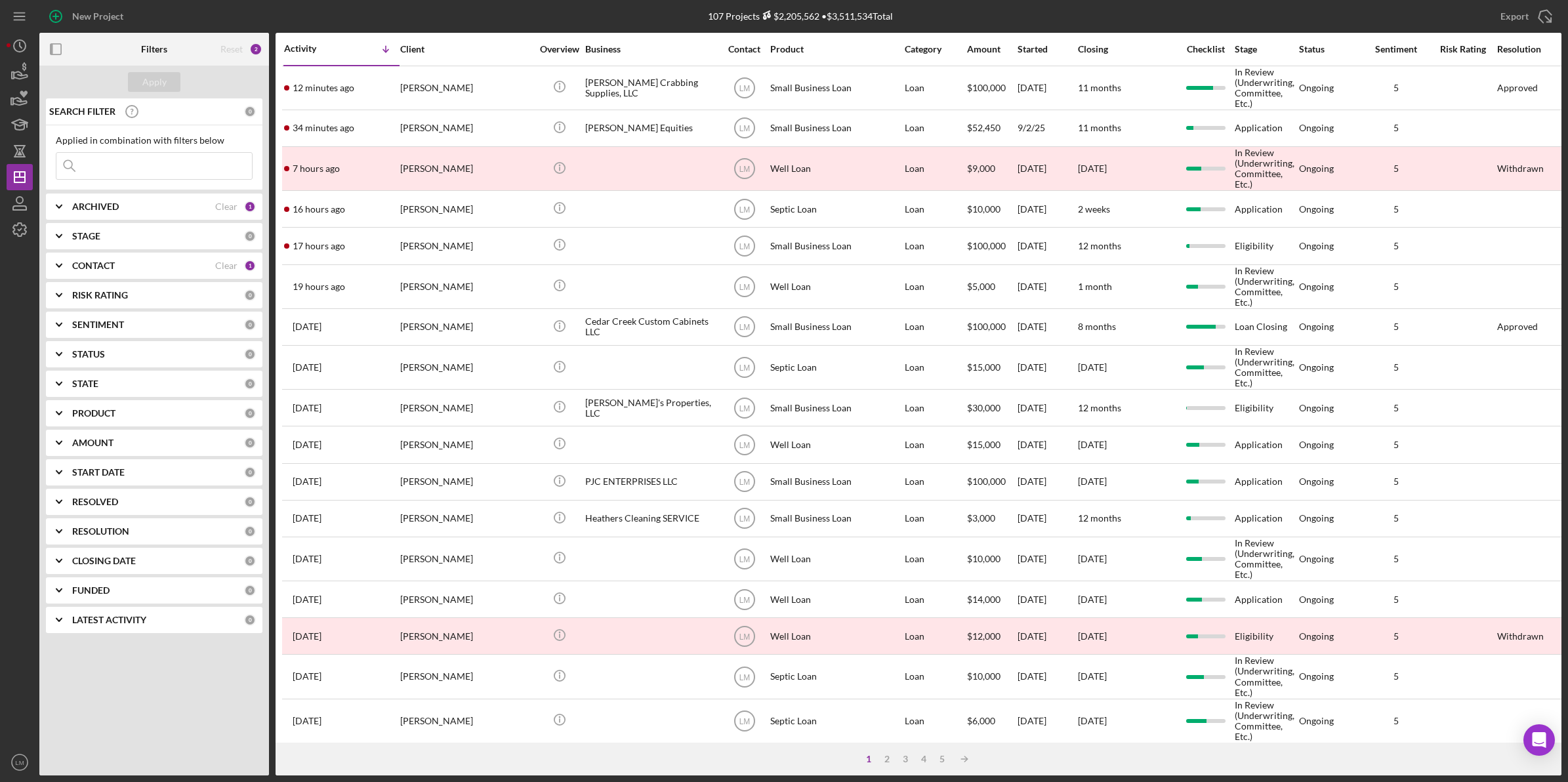
click at [101, 158] on input at bounding box center [154, 165] width 195 height 26
type input "[PERSON_NAME]"
click at [216, 266] on div "Clear" at bounding box center [227, 266] width 22 height 10
click at [169, 73] on button "Apply" at bounding box center [154, 81] width 53 height 20
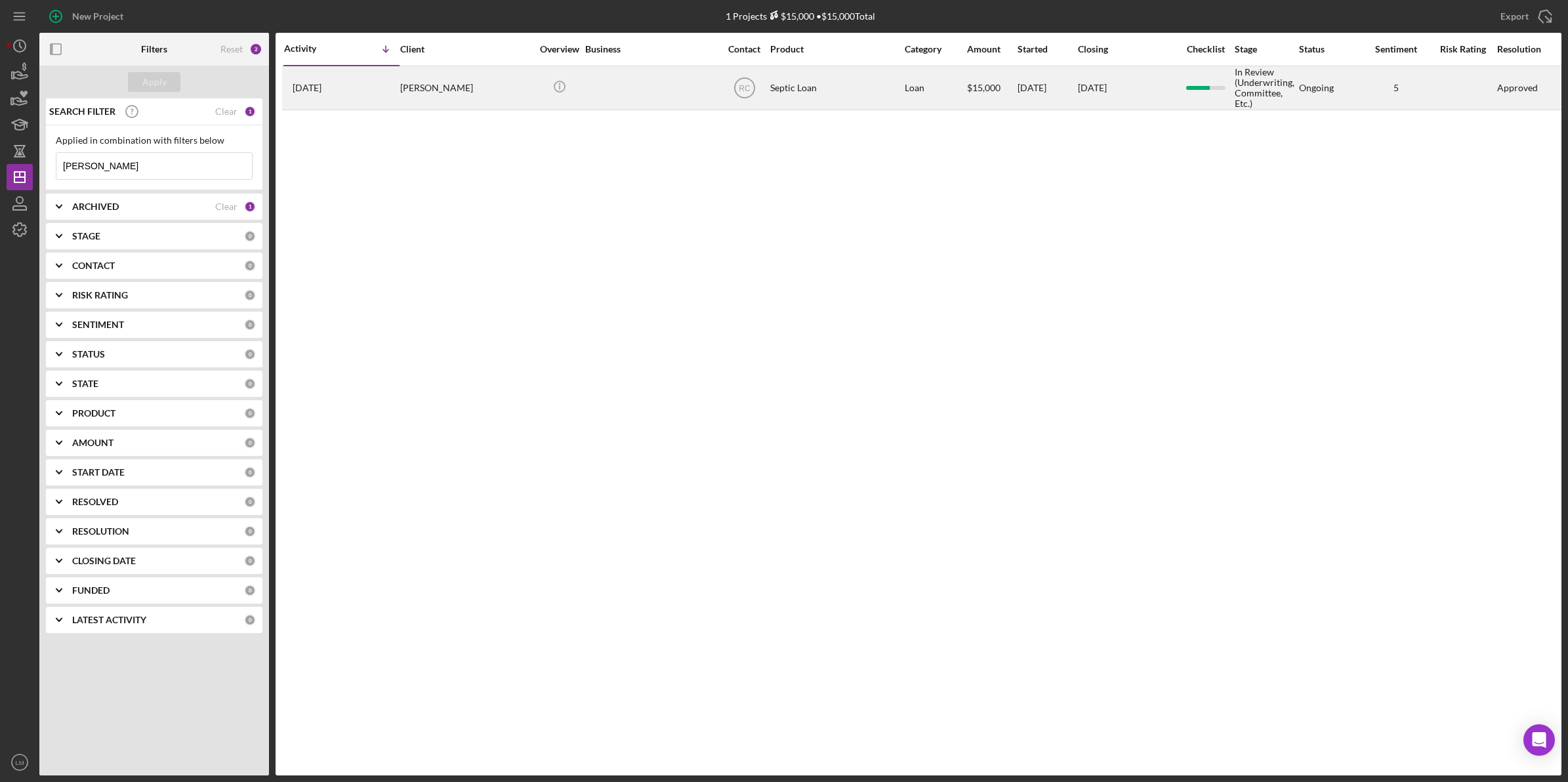
click at [421, 85] on div "[PERSON_NAME]" at bounding box center [465, 87] width 131 height 42
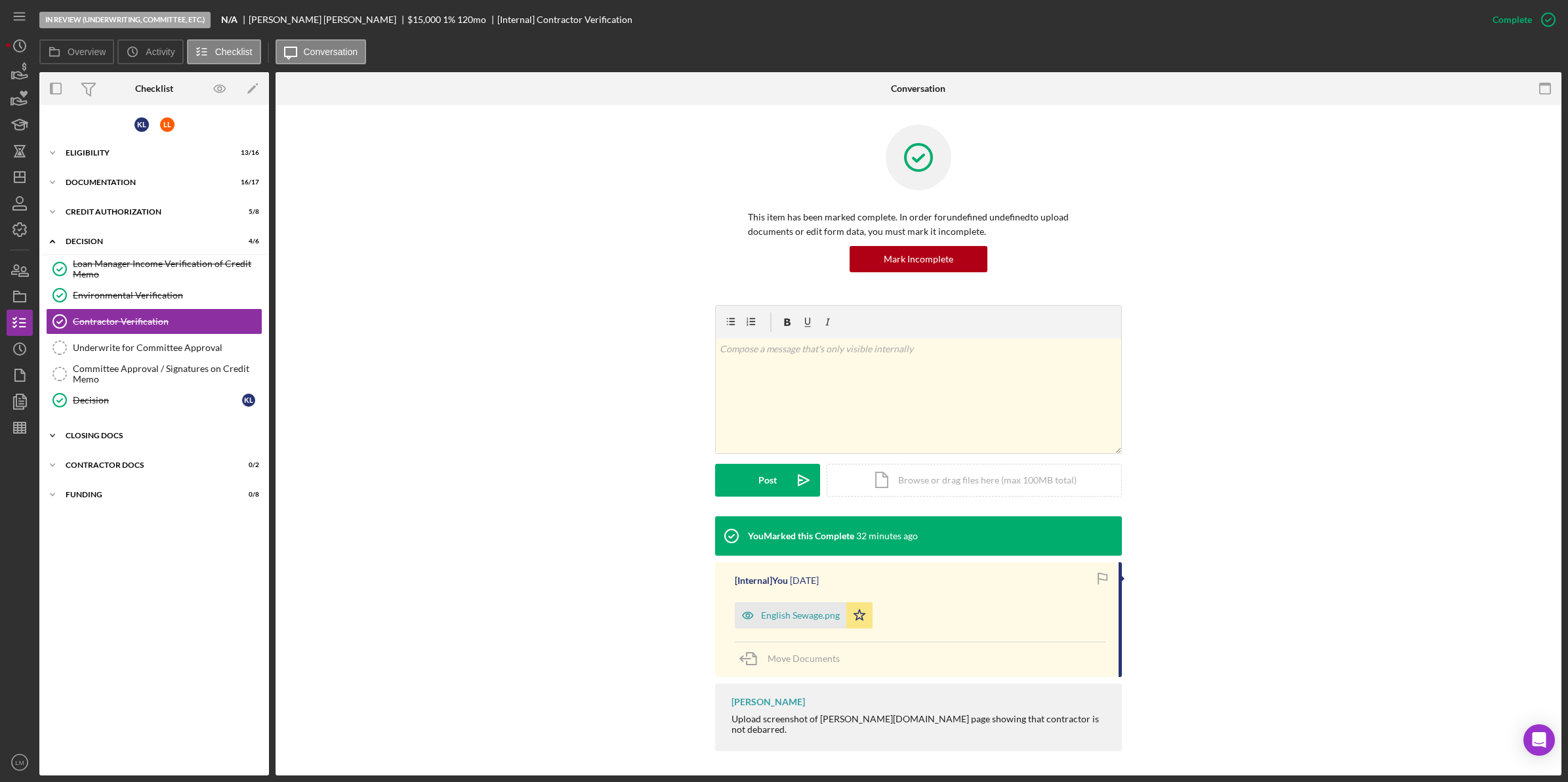
click at [90, 435] on div "CLOSING DOCS" at bounding box center [159, 435] width 187 height 8
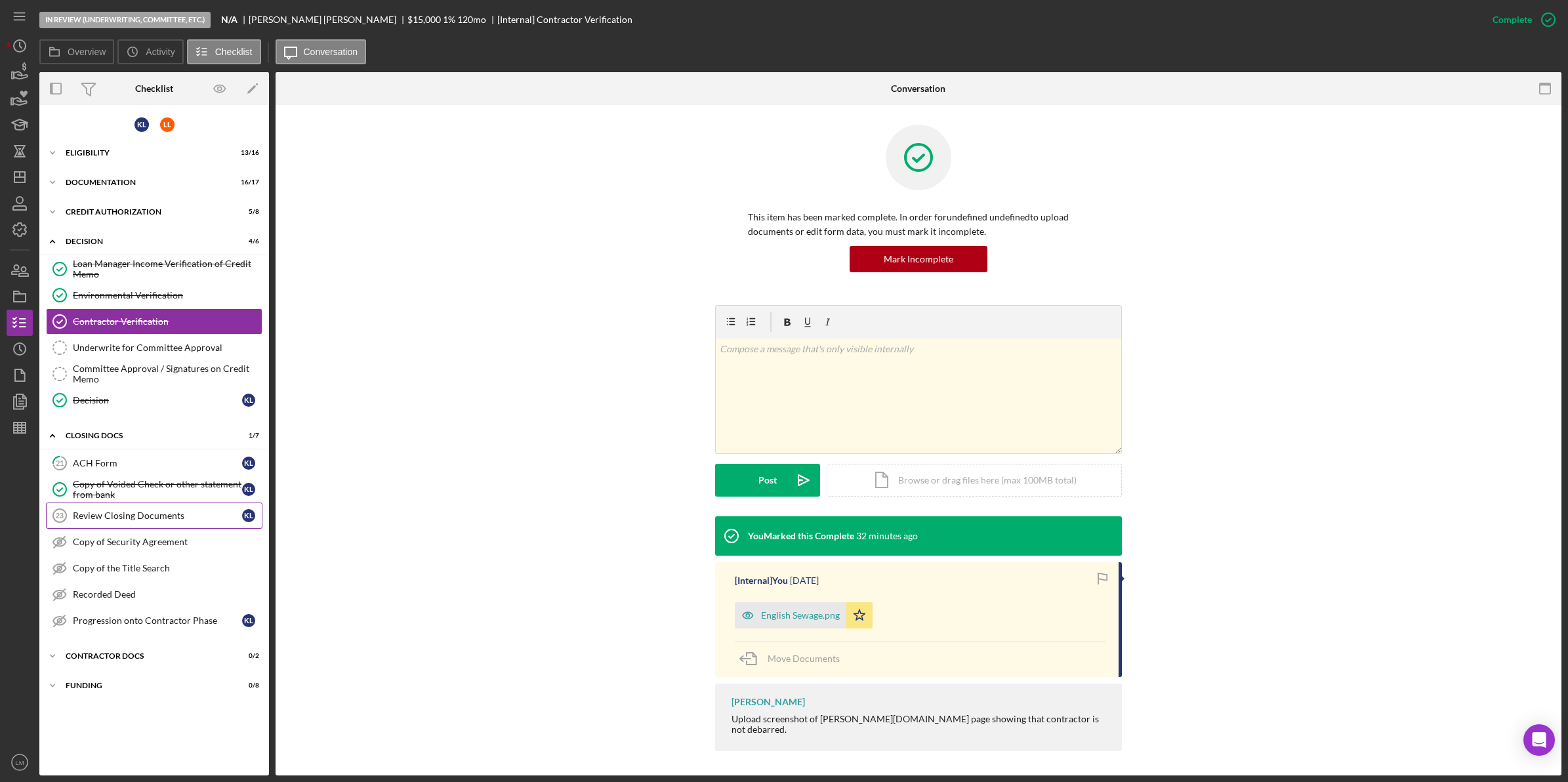
click at [141, 509] on link "Review Closing Documents 23 Review Closing Documents K L" at bounding box center [154, 515] width 216 height 26
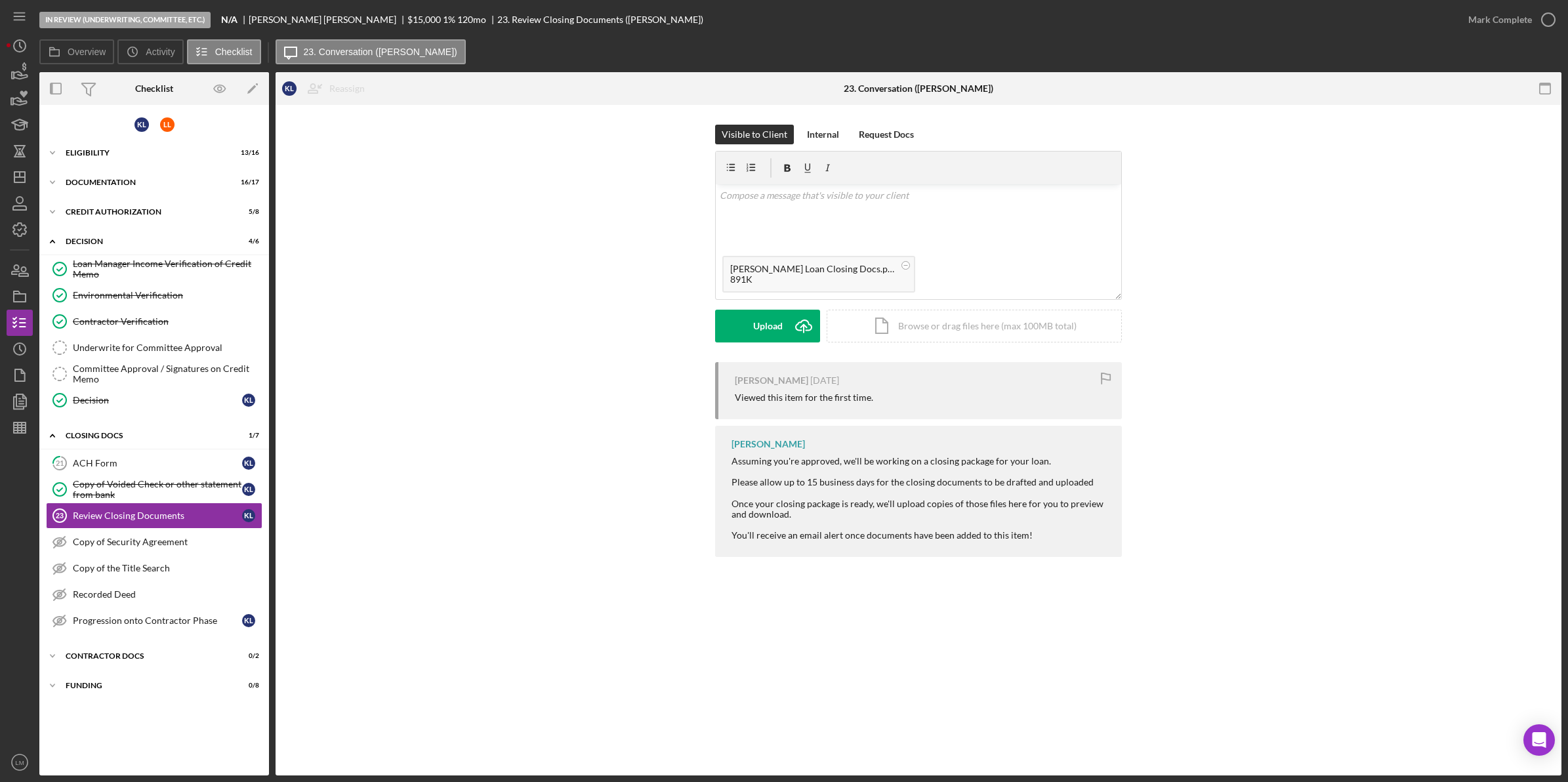
click at [791, 343] on div "Visible to Client Internal Request Docs v Color teal Color pink Remove color Ad…" at bounding box center [918, 243] width 406 height 238
click at [791, 336] on icon "Icon/Upload" at bounding box center [803, 326] width 33 height 33
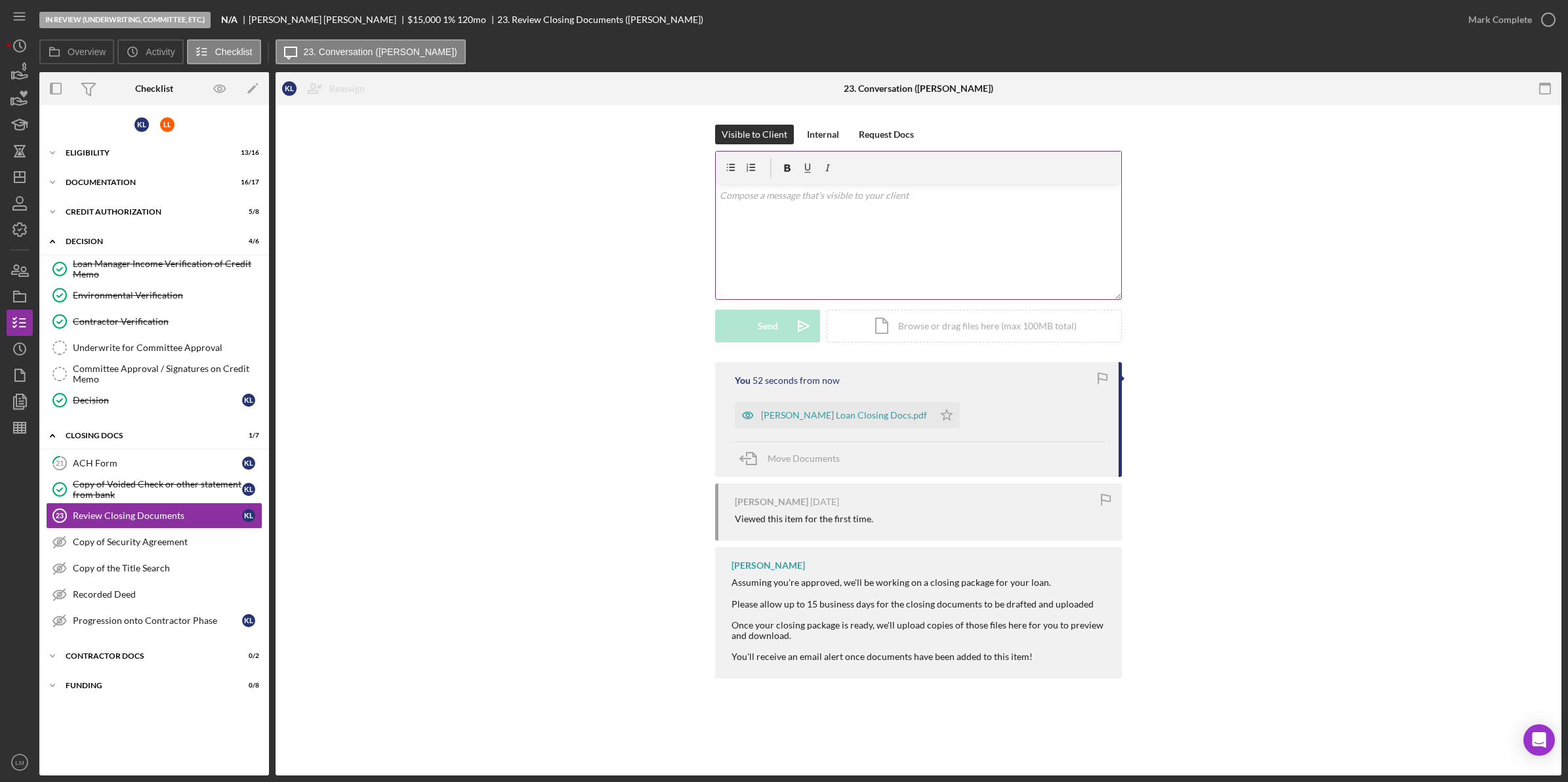
click at [893, 238] on div "v Color teal Color pink Remove color Add row above Add row below Add column bef…" at bounding box center [919, 241] width 406 height 115
click at [778, 325] on button "Send Icon/icon-invite-send" at bounding box center [768, 326] width 105 height 33
